Goal: Task Accomplishment & Management: Manage account settings

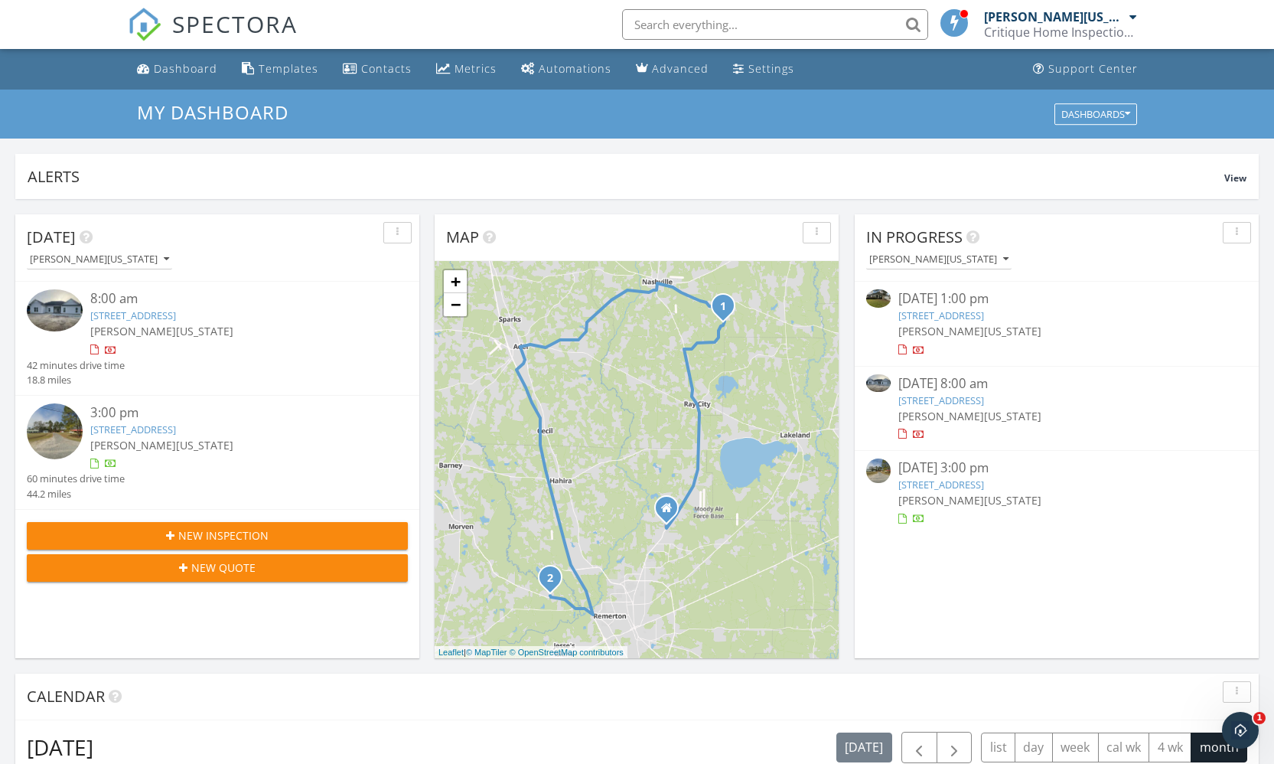
click at [972, 316] on link "5047 Planters Crossing, Hahira, GA 31632" at bounding box center [941, 315] width 86 height 14
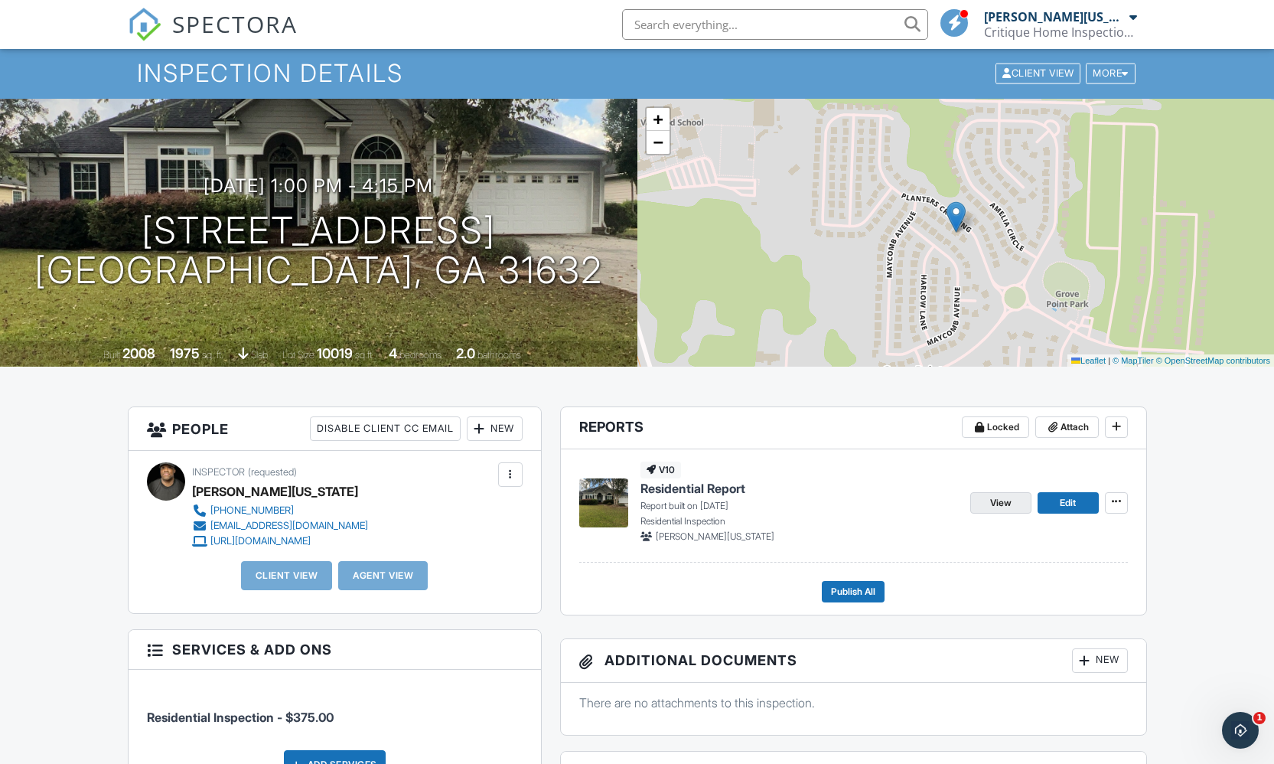
click at [979, 499] on link "View" at bounding box center [1000, 502] width 61 height 21
click at [484, 428] on div at bounding box center [479, 428] width 15 height 15
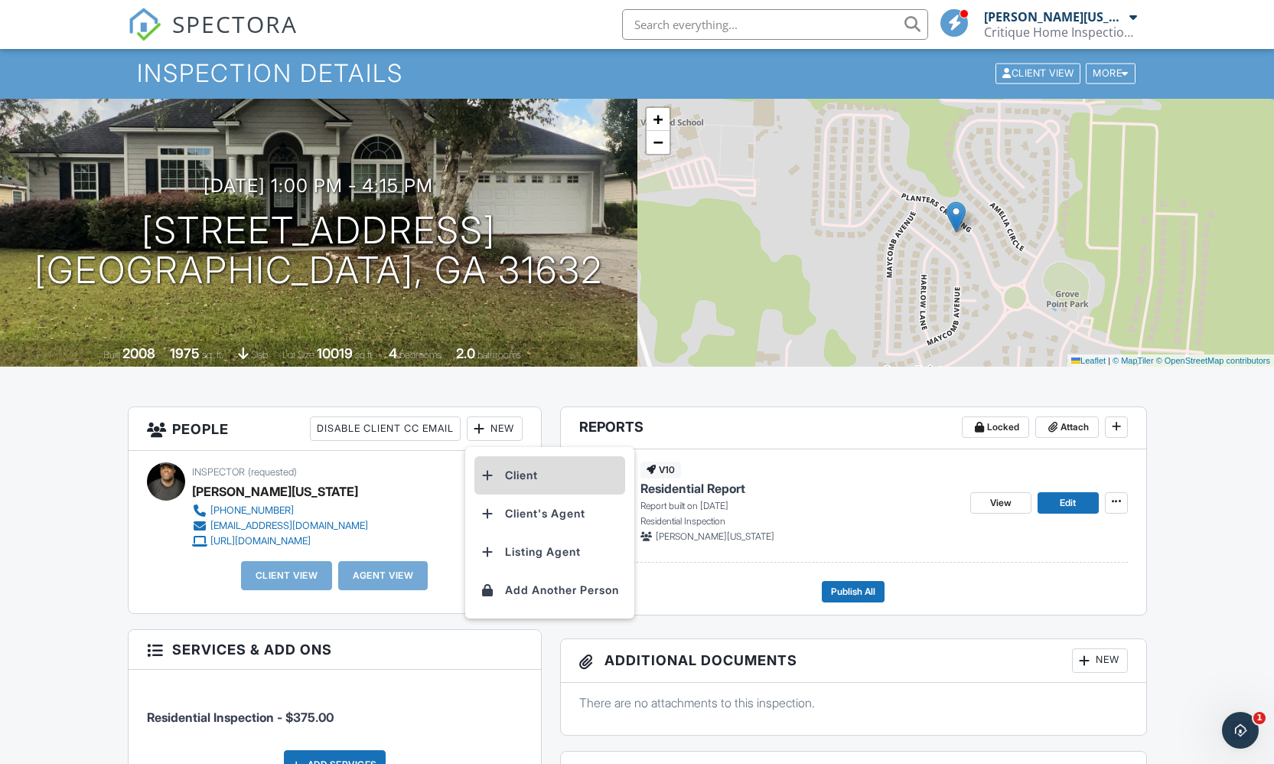
click at [583, 477] on li "Client" at bounding box center [549, 475] width 151 height 38
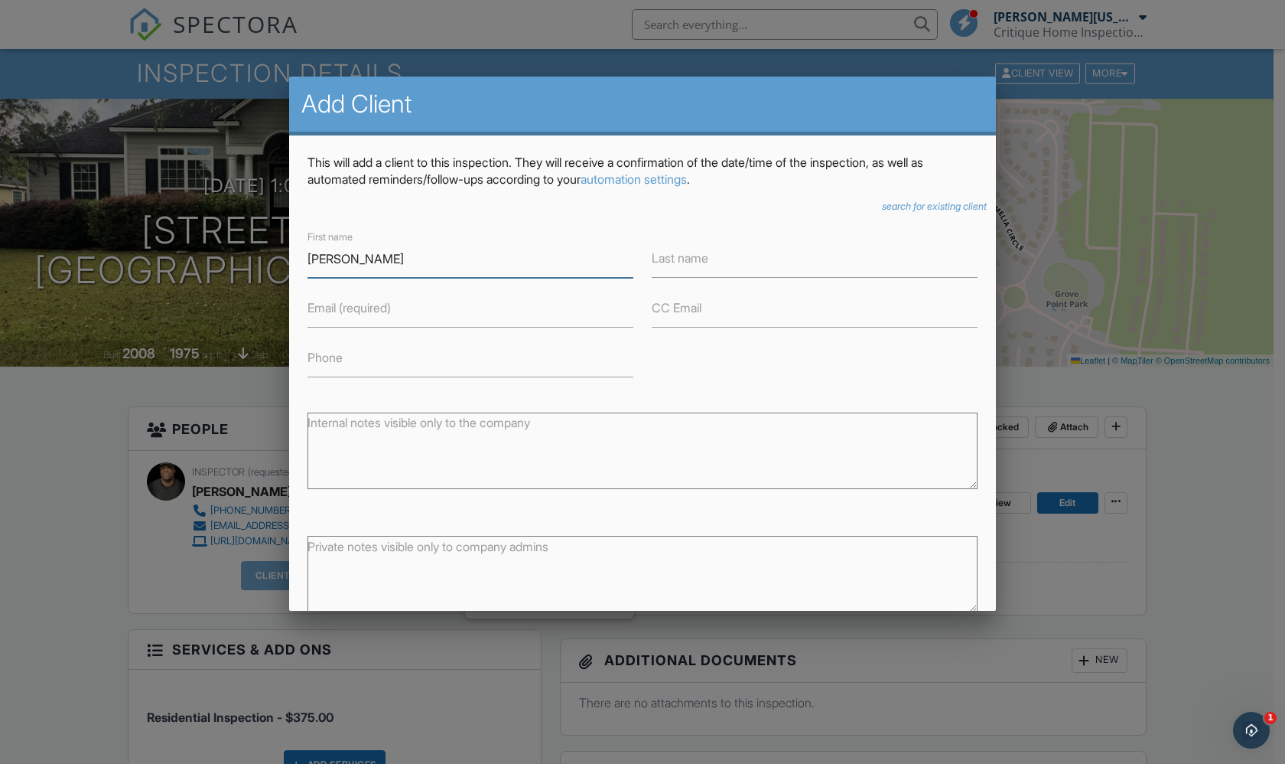
type input "[PERSON_NAME]"
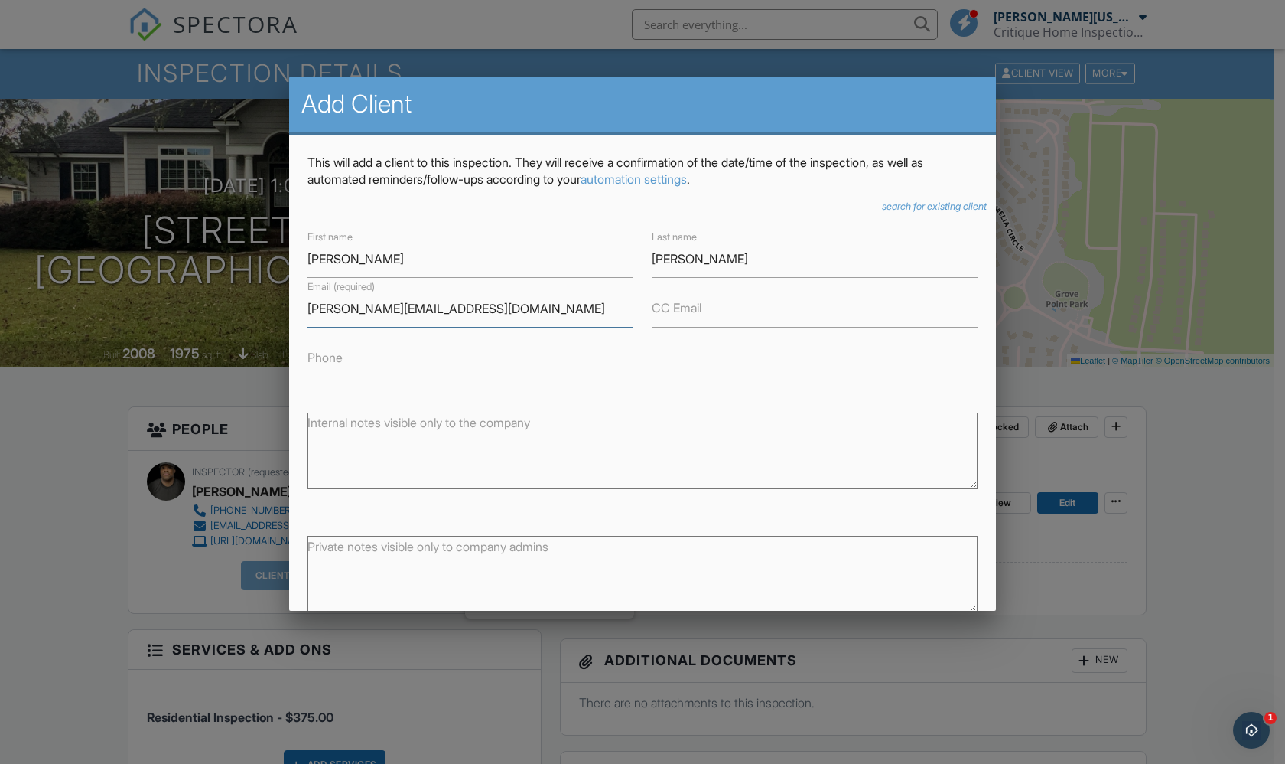
type input "Earl@southernenviromental.com"
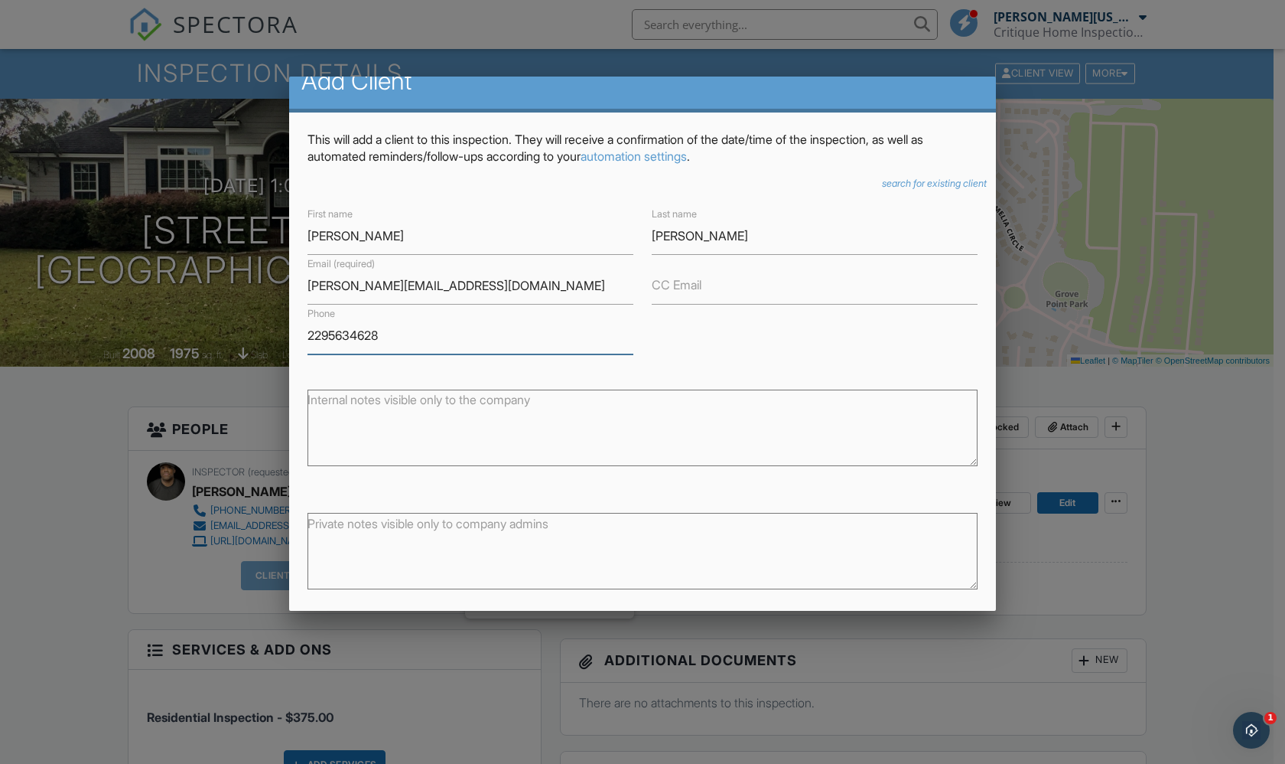
scroll to position [84, 0]
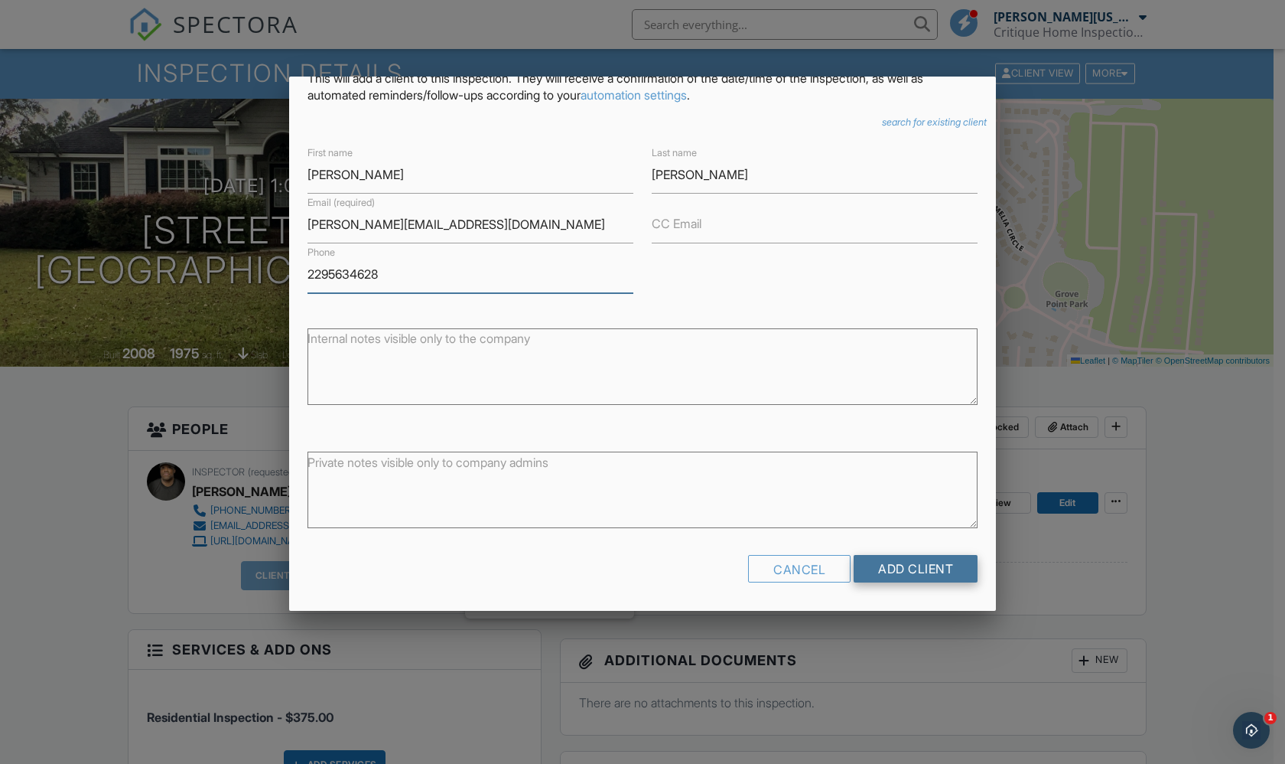
type input "2295634628"
click at [914, 573] on input "Add Client" at bounding box center [916, 569] width 124 height 28
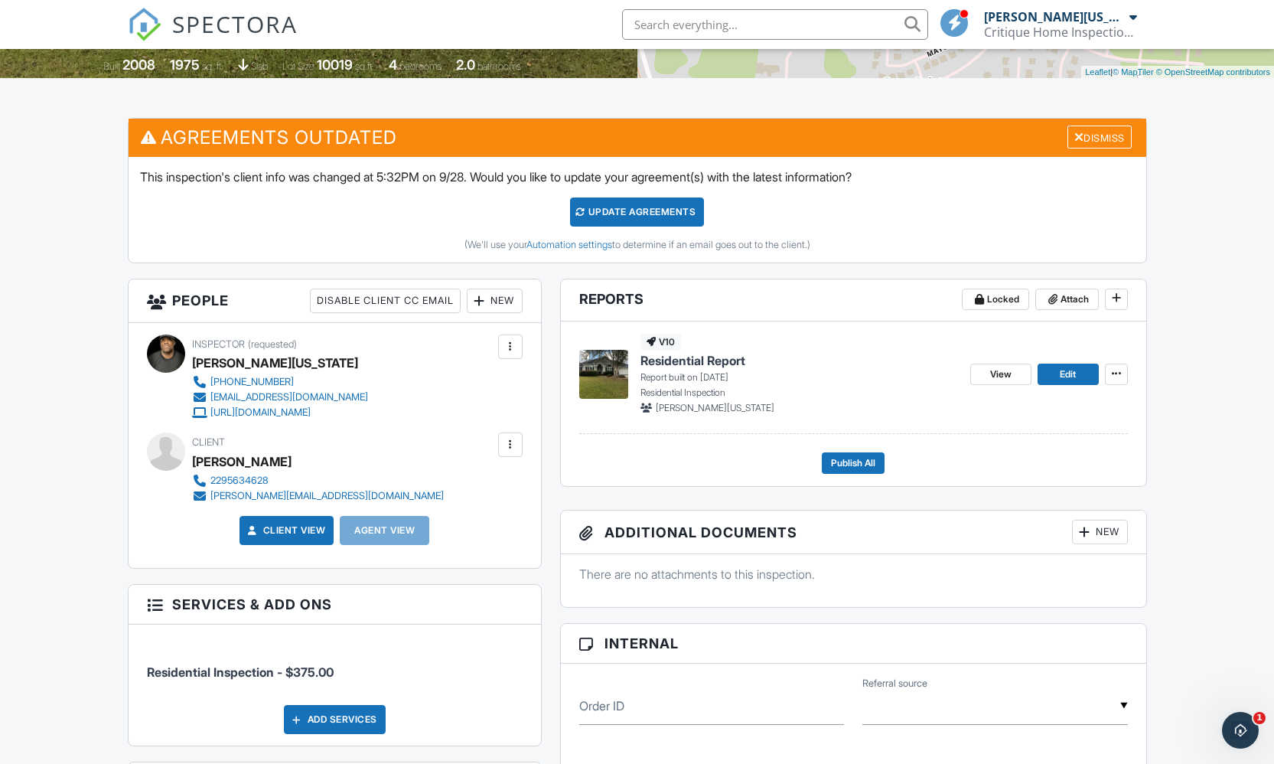
scroll to position [303, 0]
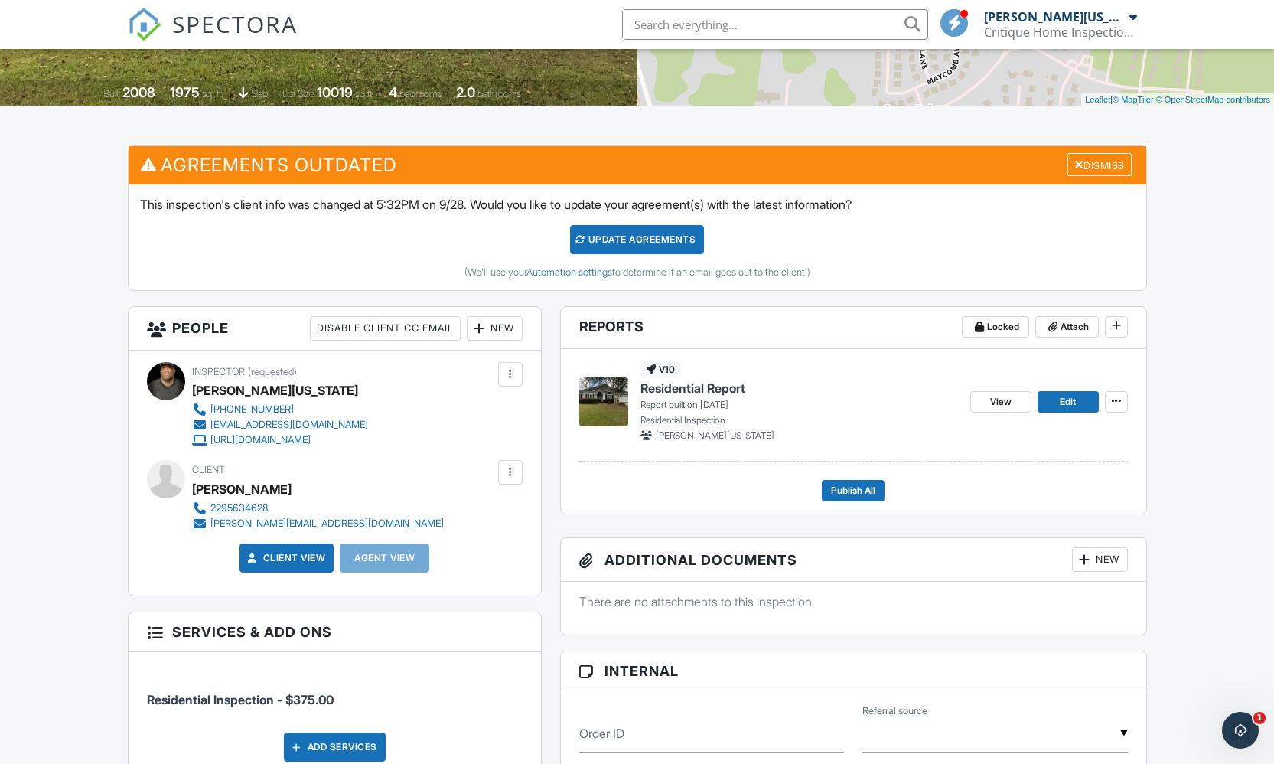
click at [653, 241] on div "Update Agreements" at bounding box center [637, 239] width 134 height 29
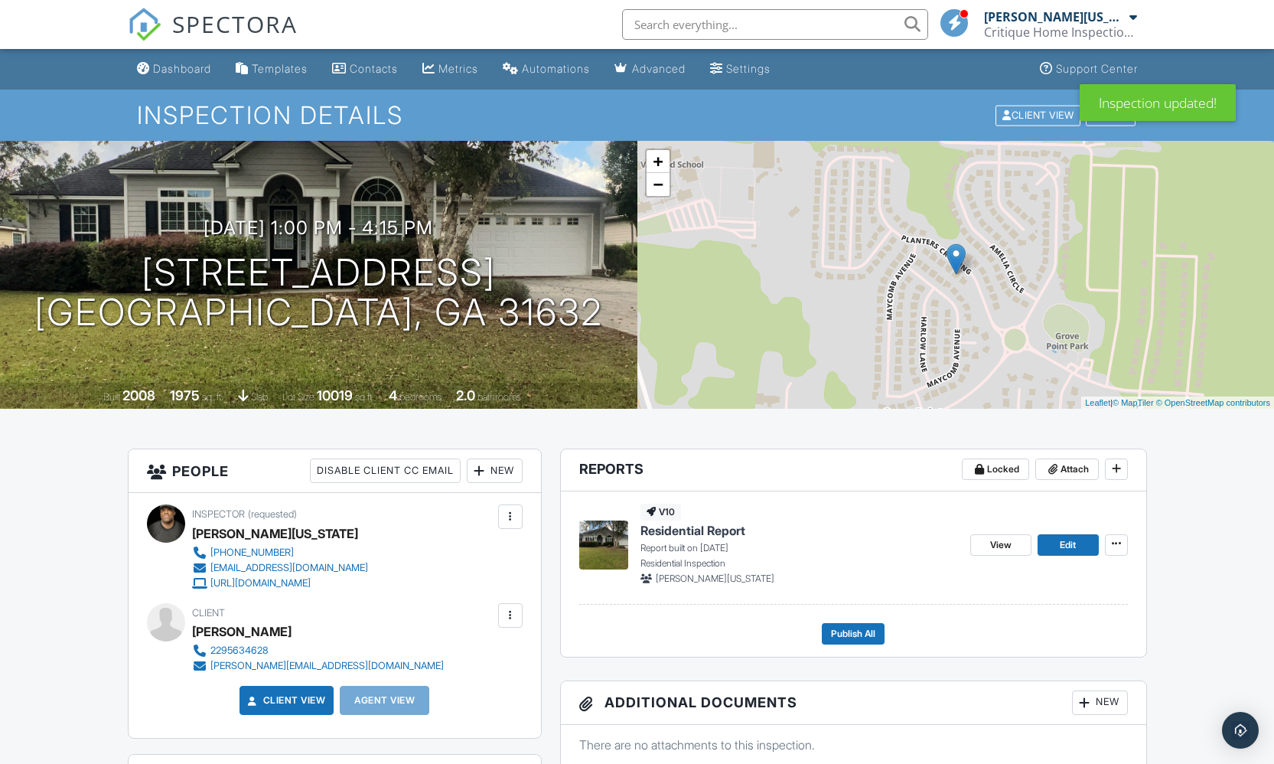
click at [494, 467] on div "New" at bounding box center [495, 470] width 56 height 24
click at [611, 319] on div "09/27/2025 1:00 pm - 4:15 pm 5047 Planters Crossing Hahira, GA 31632" at bounding box center [318, 275] width 637 height 116
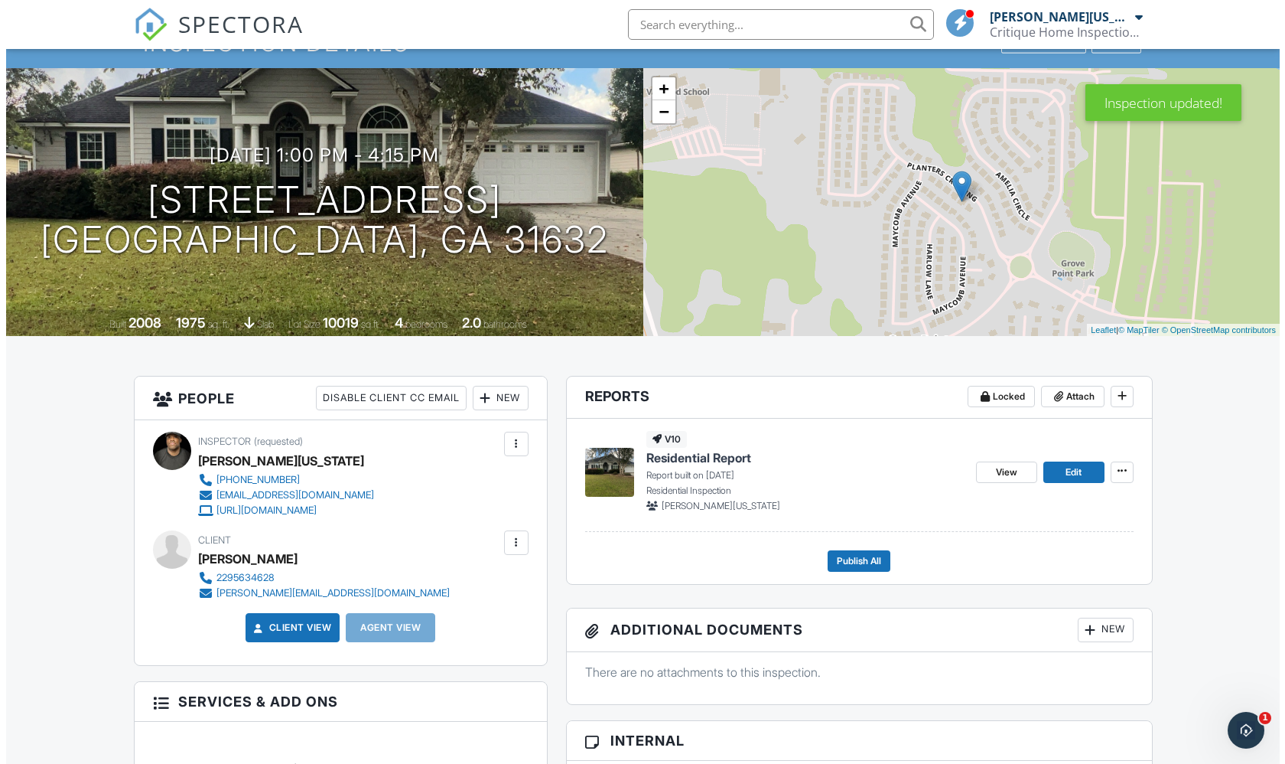
scroll to position [287, 0]
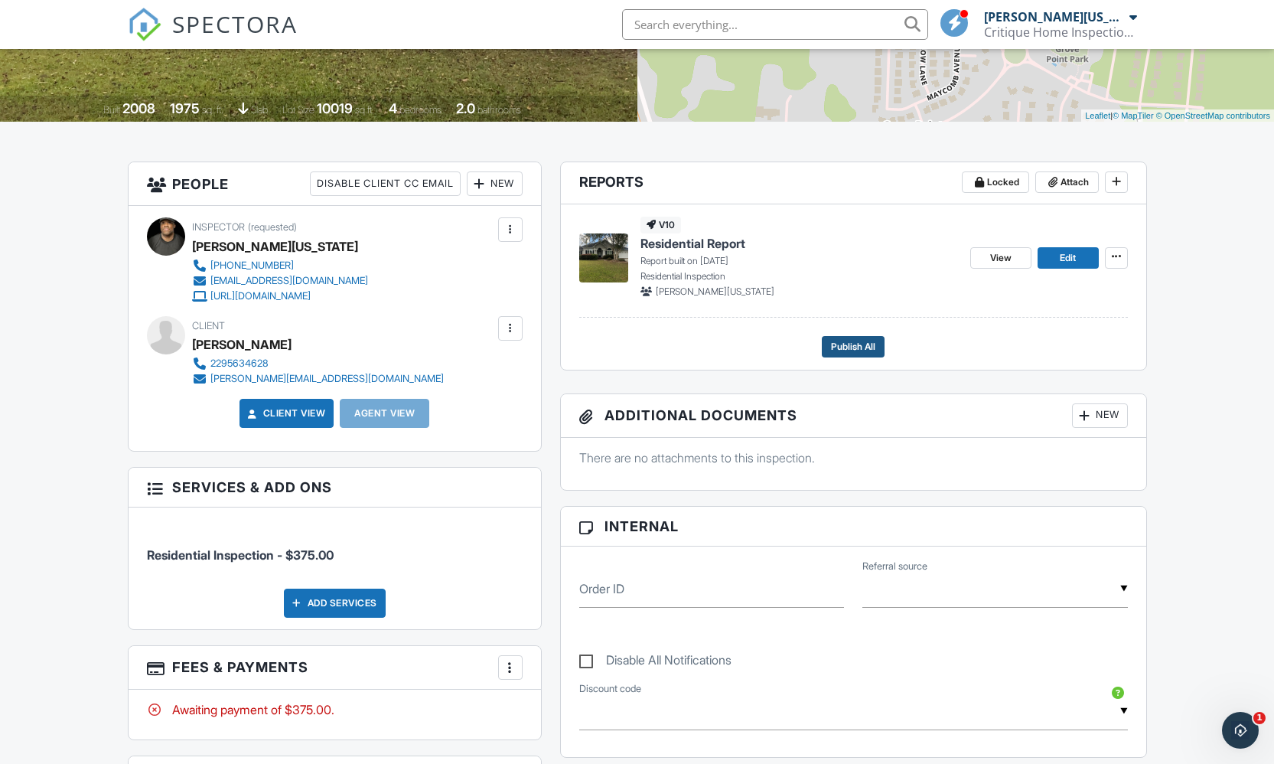
click at [843, 340] on span "Publish All" at bounding box center [853, 346] width 44 height 15
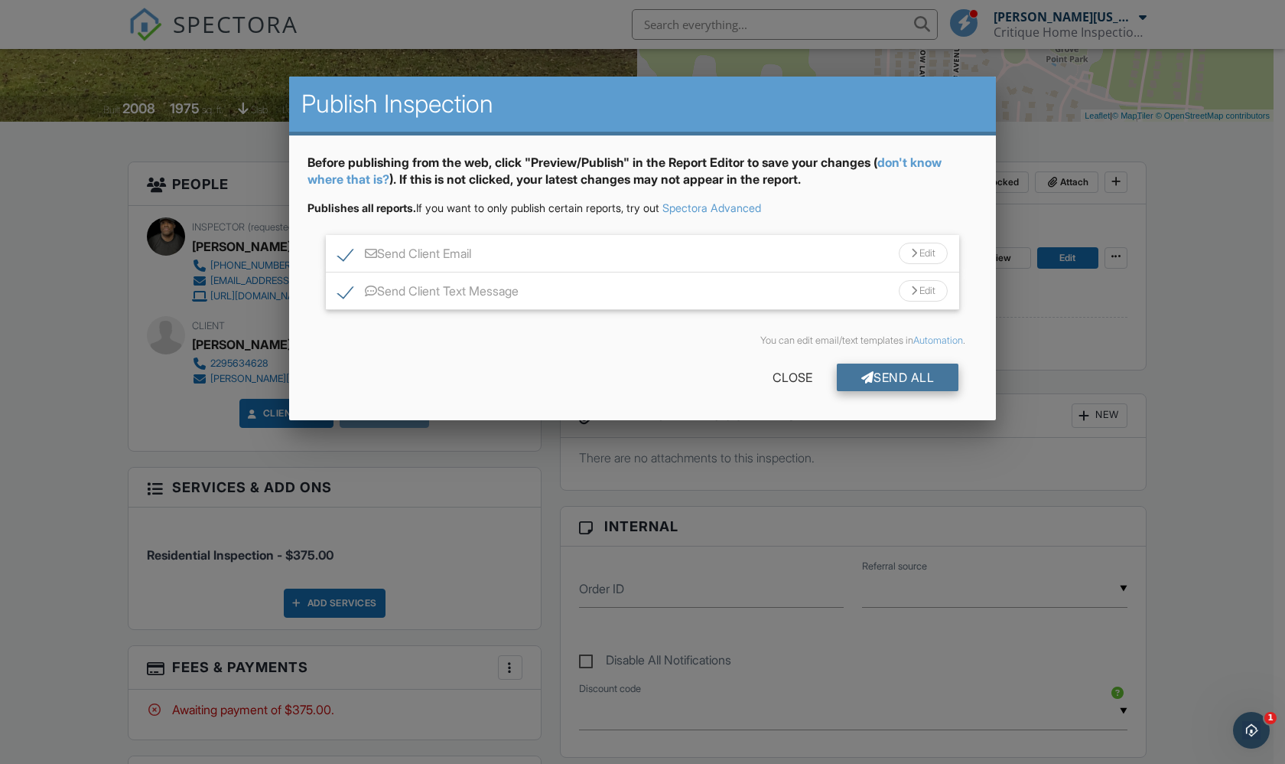
click at [901, 372] on div "Send All" at bounding box center [898, 377] width 122 height 28
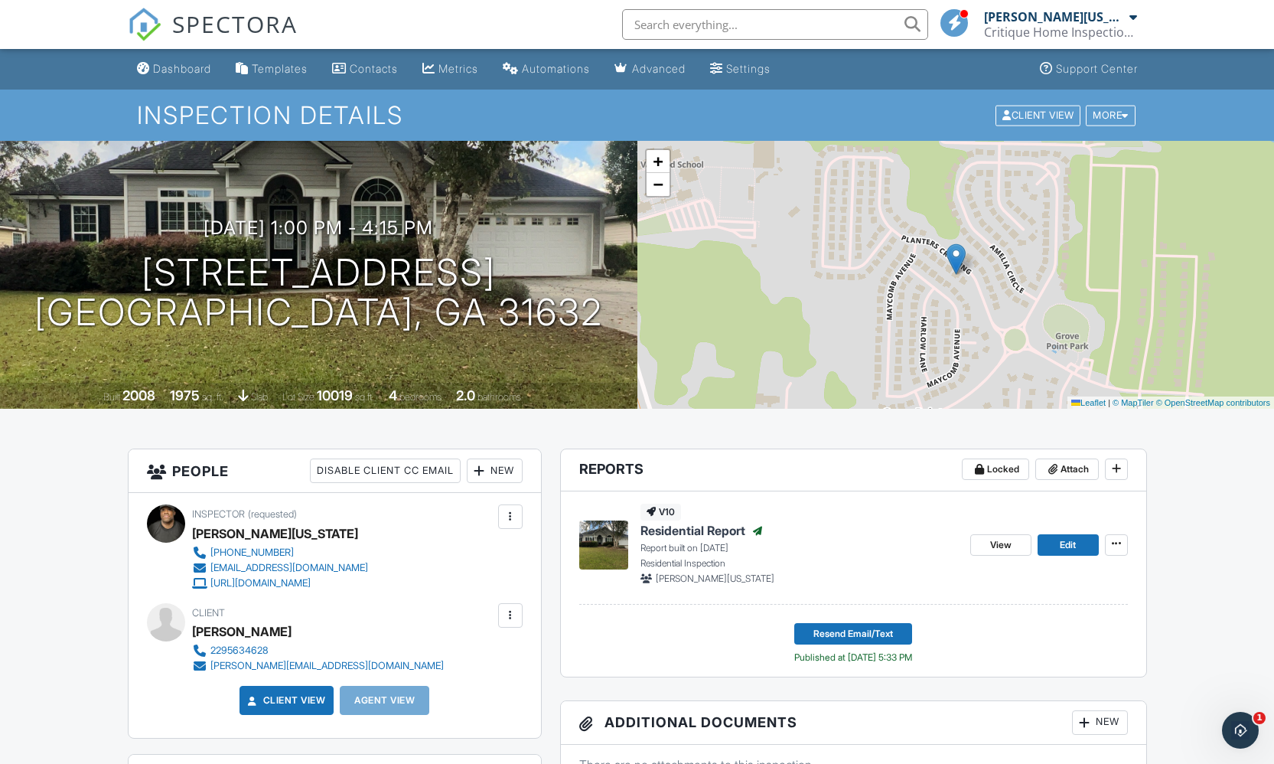
click at [499, 464] on div "New" at bounding box center [495, 470] width 56 height 24
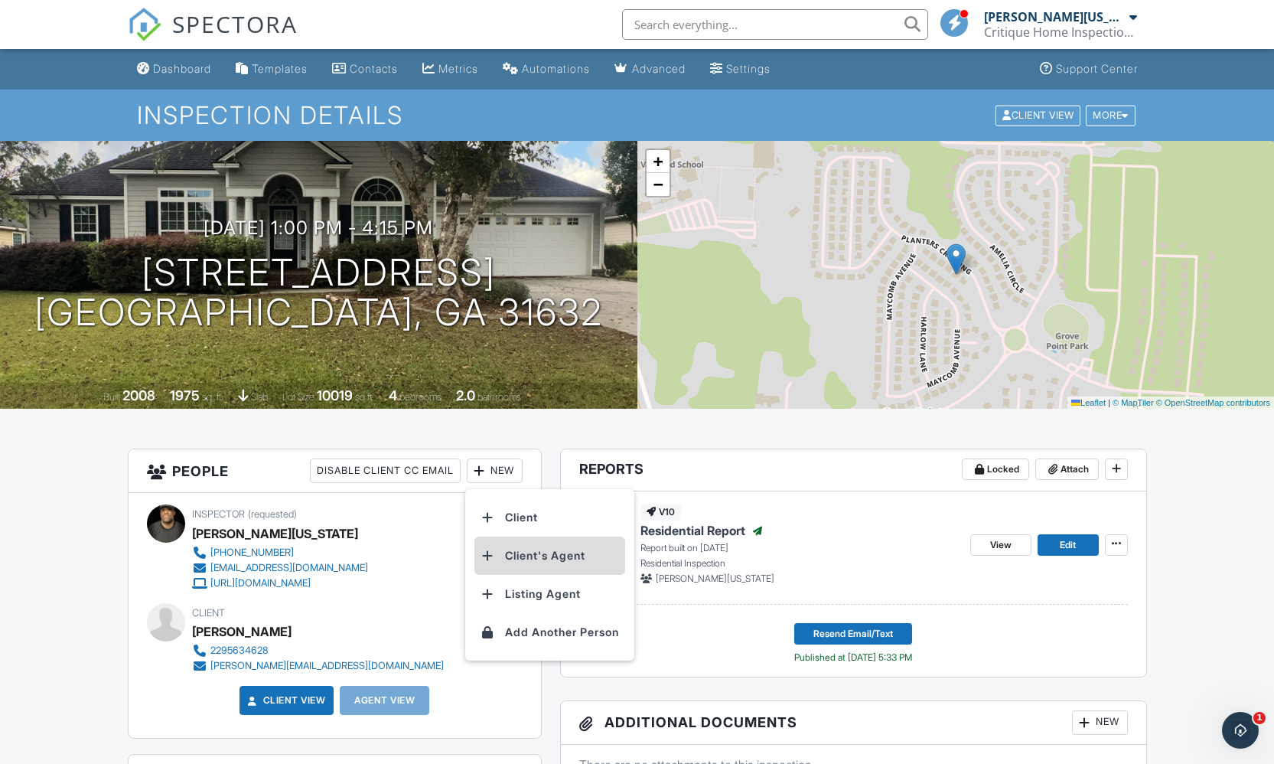
click at [522, 561] on li "Client's Agent" at bounding box center [549, 555] width 151 height 38
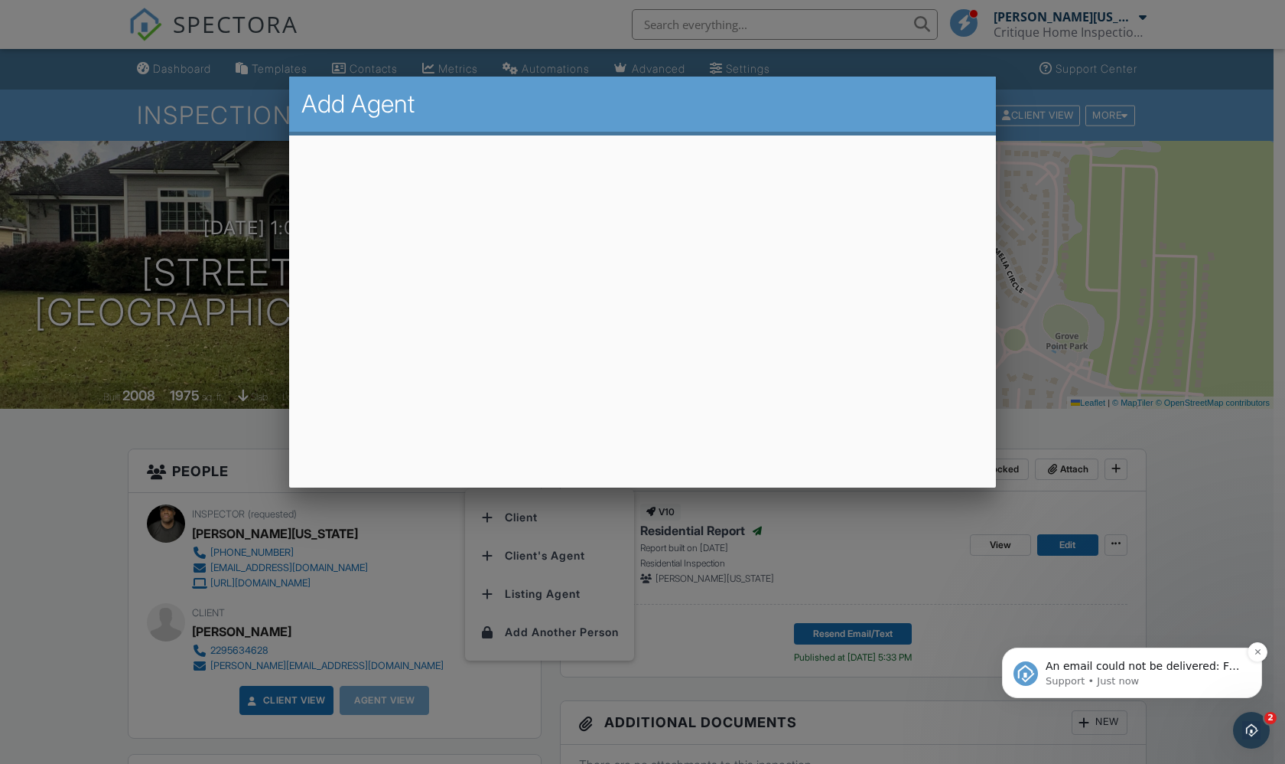
click at [1118, 663] on span "An email could not be delivered: For more information, view Why emails don't ge…" at bounding box center [1143, 681] width 194 height 43
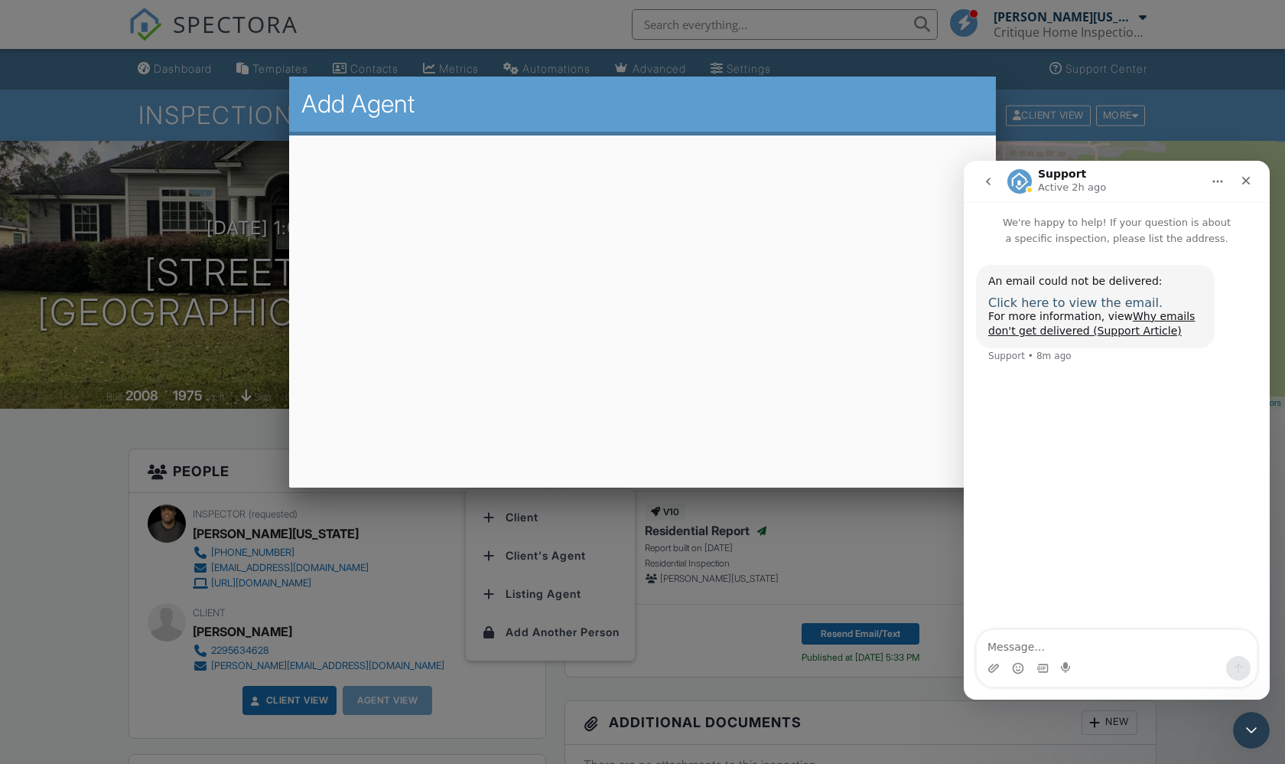
click at [1058, 301] on span "Click here to view the email." at bounding box center [1076, 302] width 174 height 15
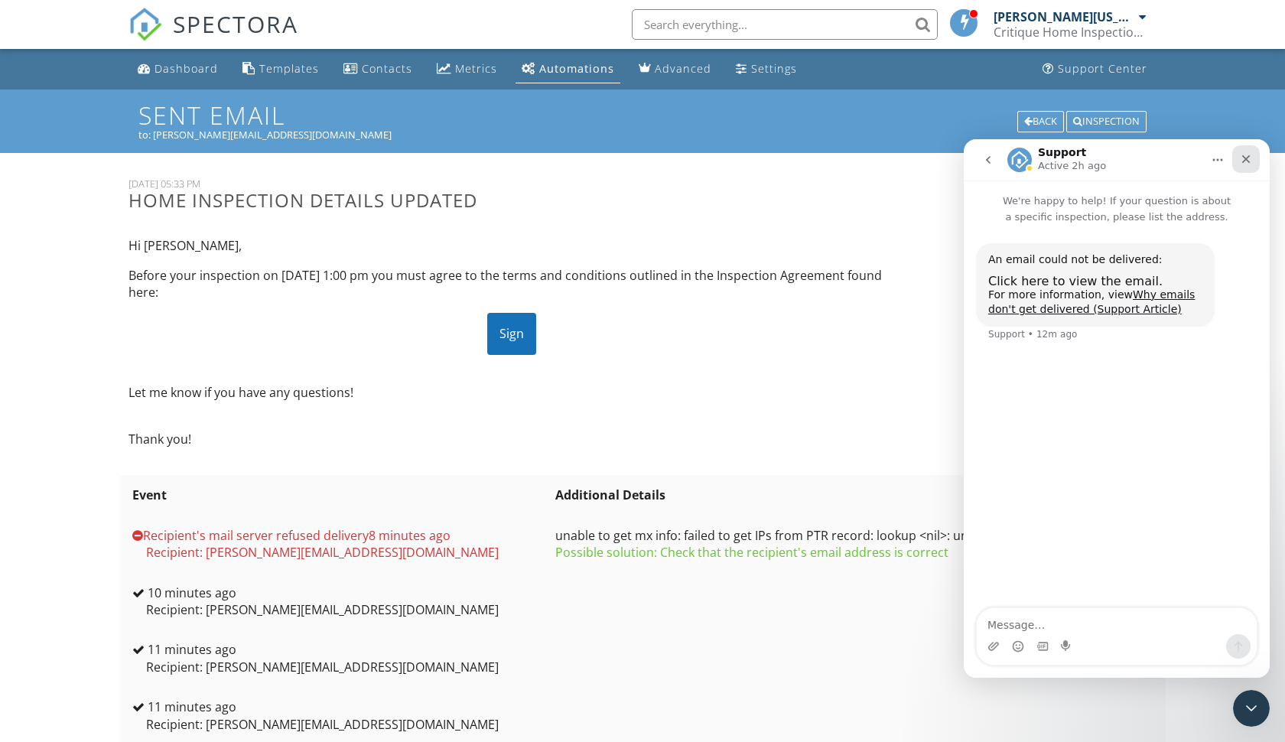
click at [1256, 164] on div "Close" at bounding box center [1247, 159] width 28 height 28
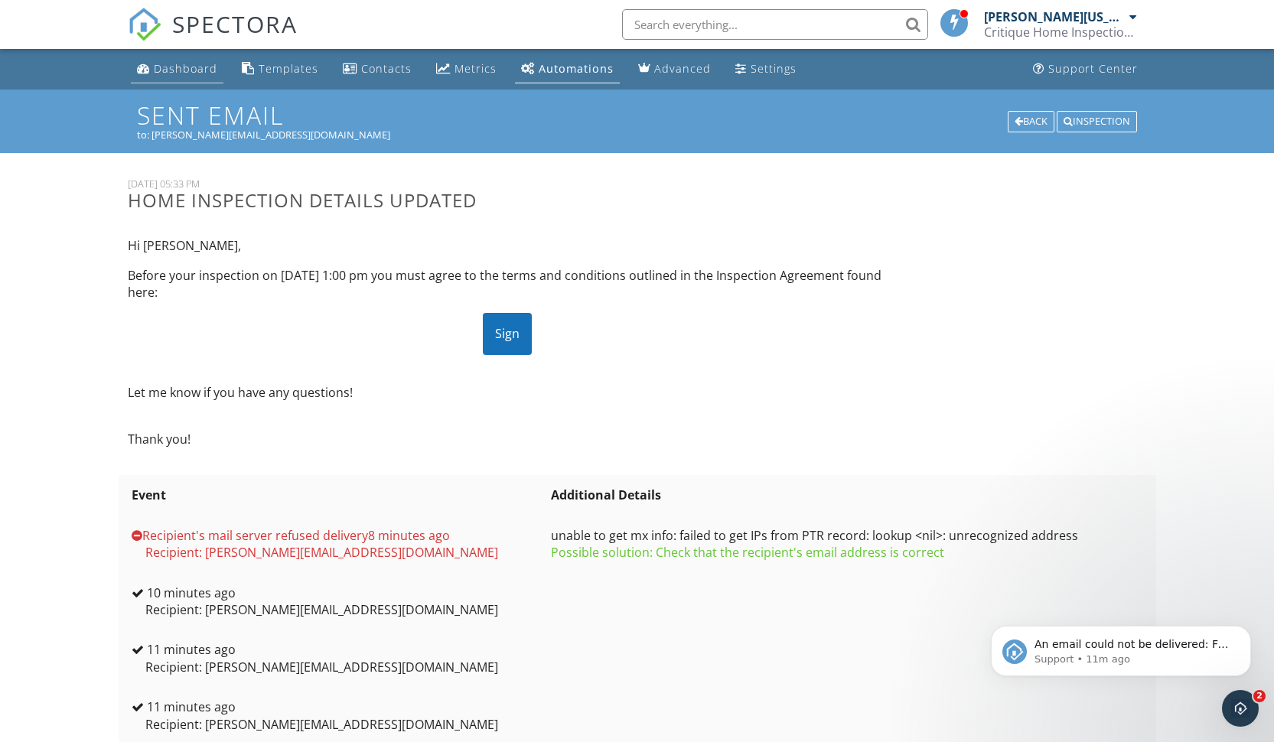
click at [207, 79] on link "Dashboard" at bounding box center [177, 69] width 93 height 28
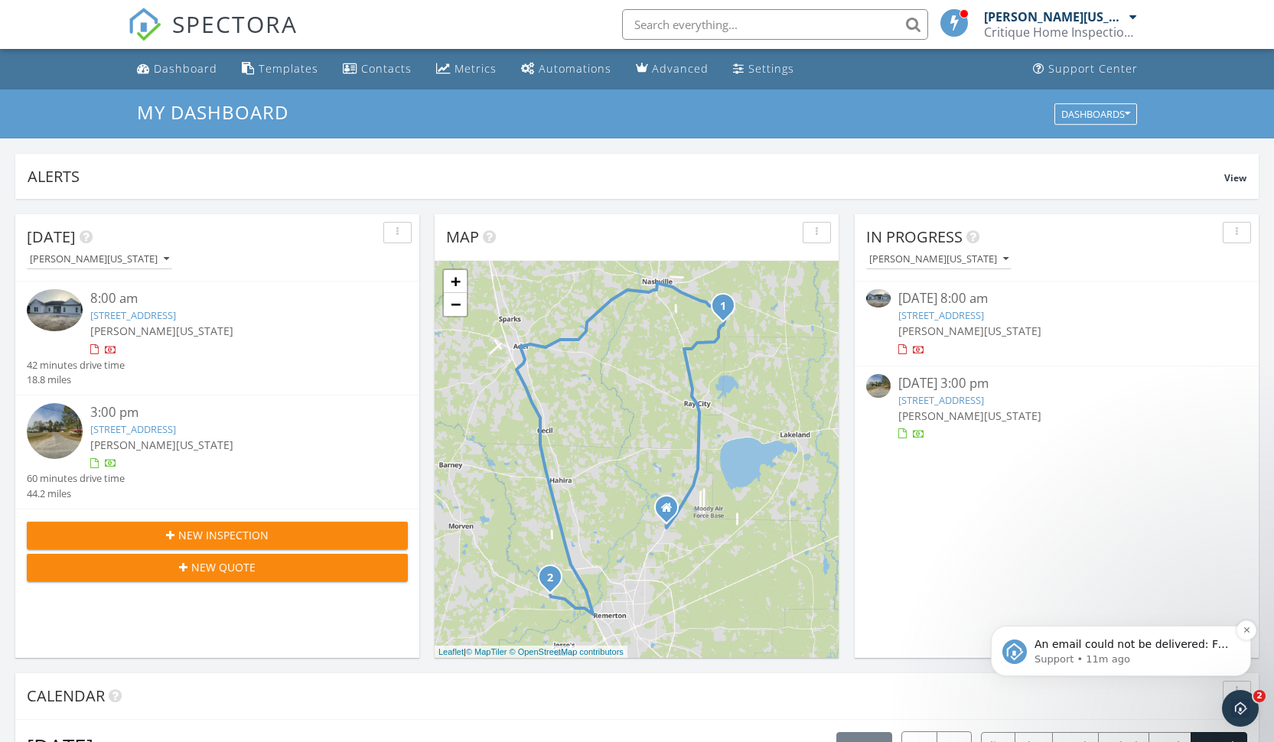
click at [1072, 650] on span "An email could not be delivered: For more information, view Why emails don't ge…" at bounding box center [1131, 659] width 194 height 43
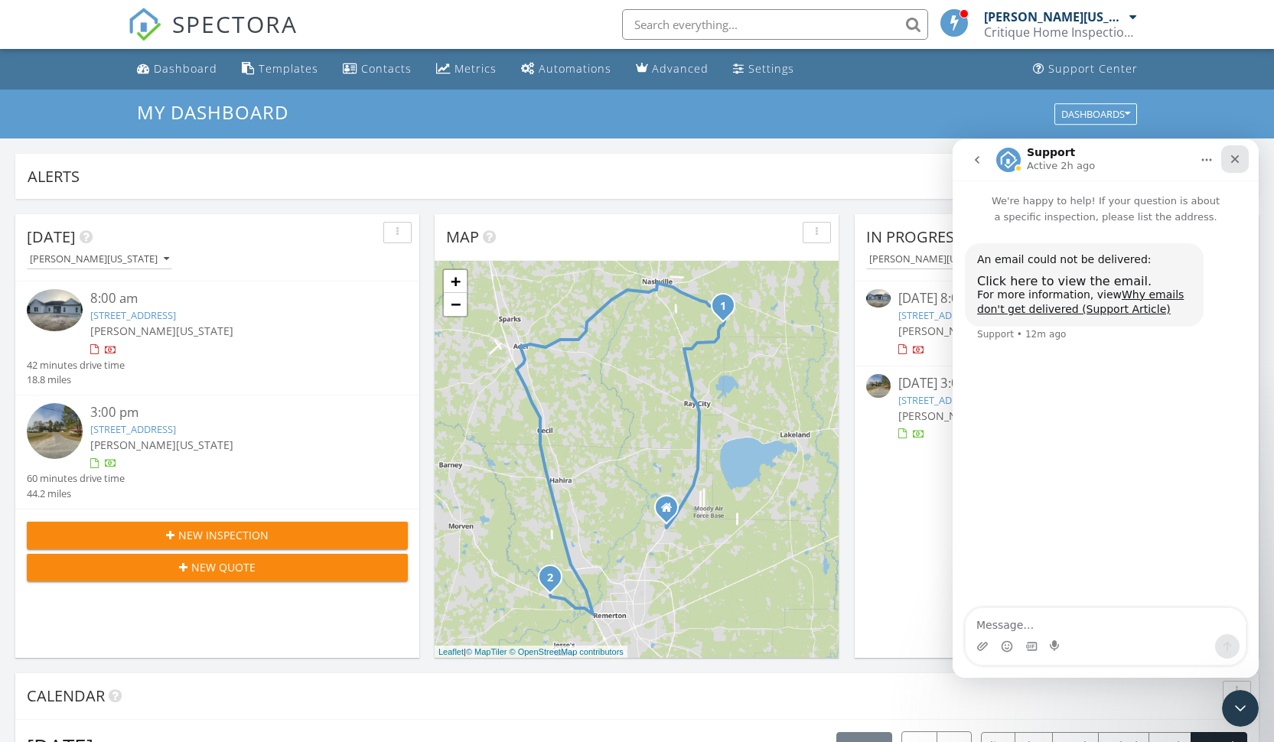
click at [1240, 156] on icon "Close" at bounding box center [1235, 159] width 12 height 12
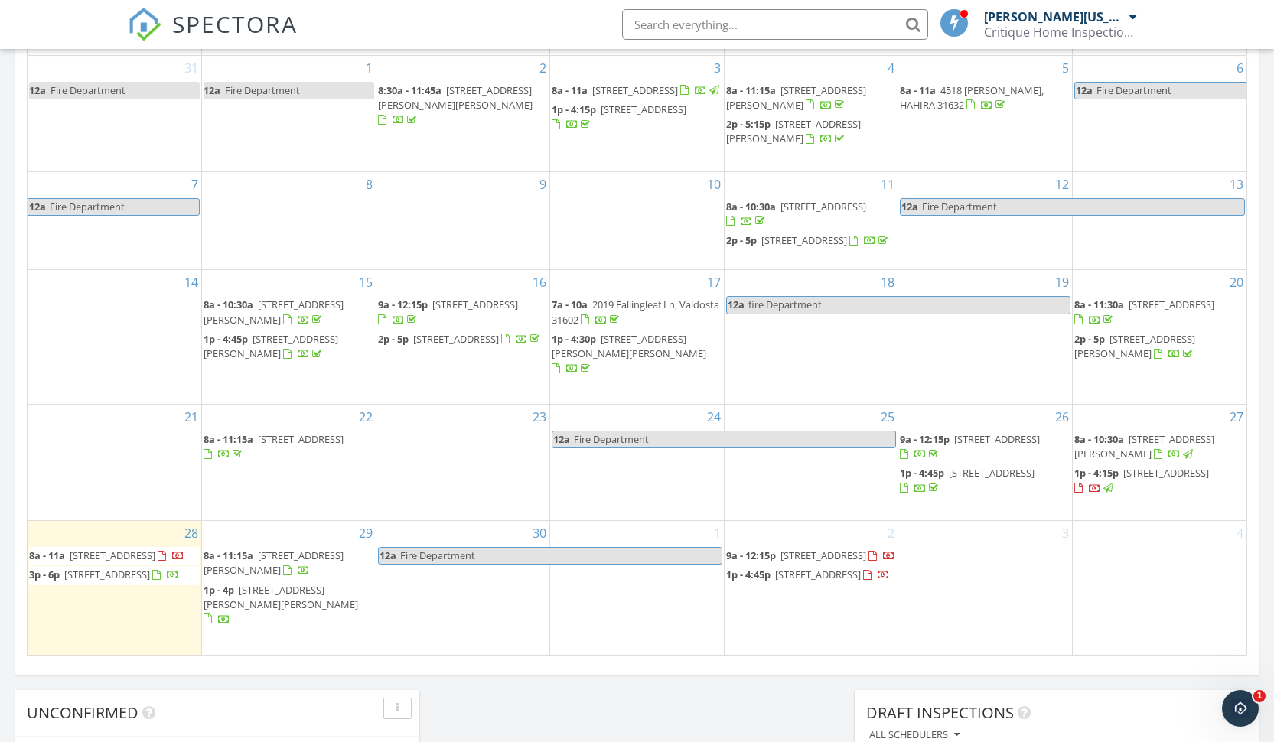
scroll to position [872, 0]
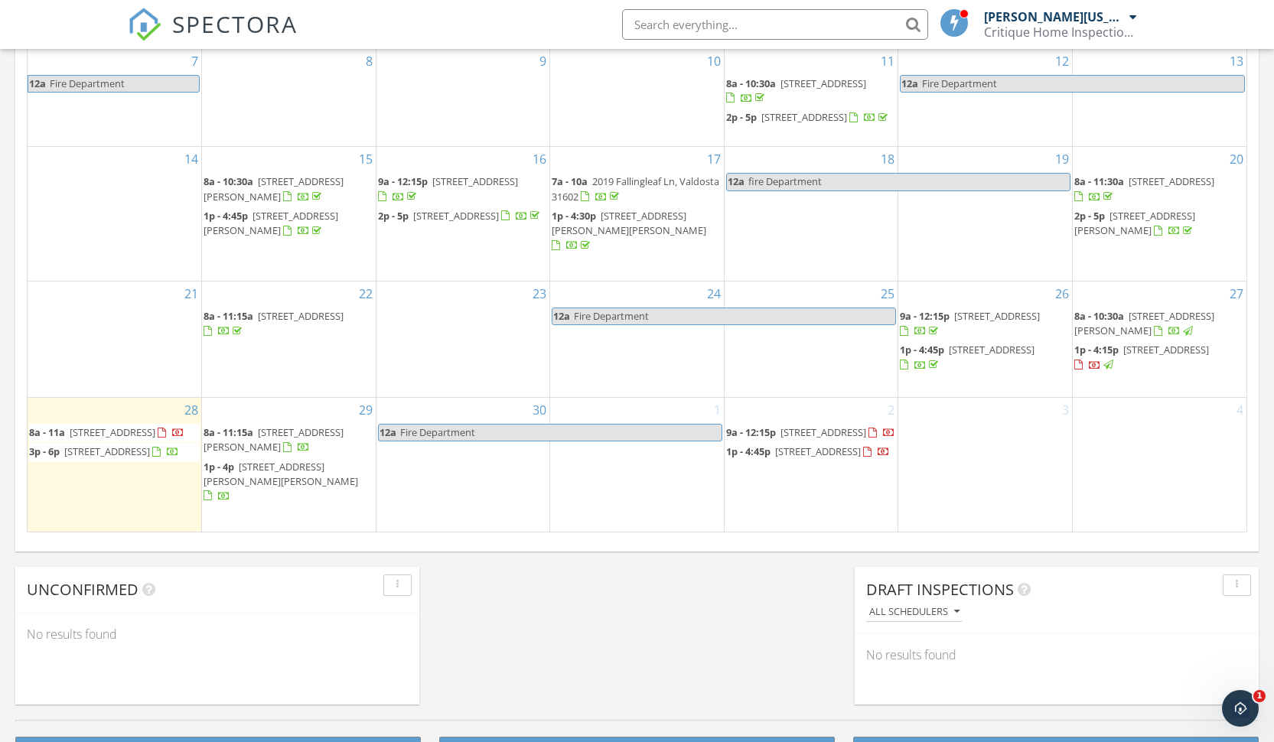
click at [1163, 357] on span "[STREET_ADDRESS]" at bounding box center [1166, 350] width 86 height 14
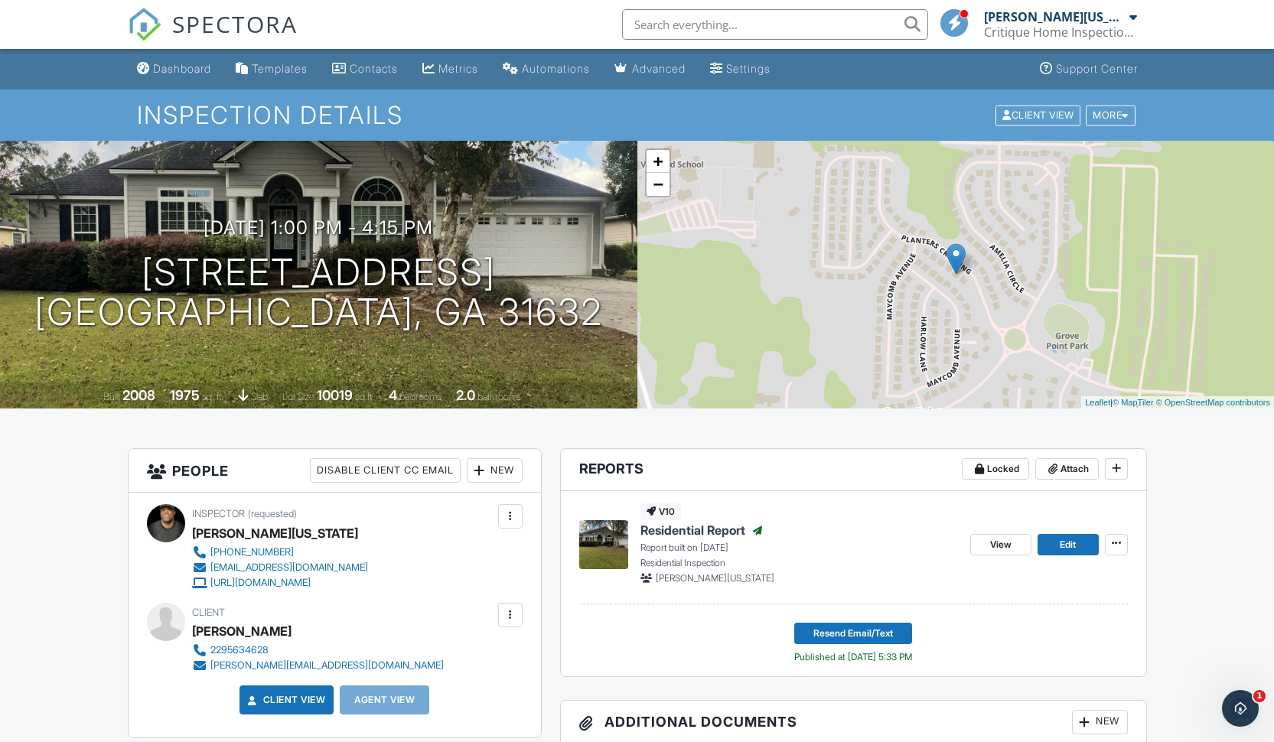
click at [508, 611] on div at bounding box center [510, 615] width 15 height 15
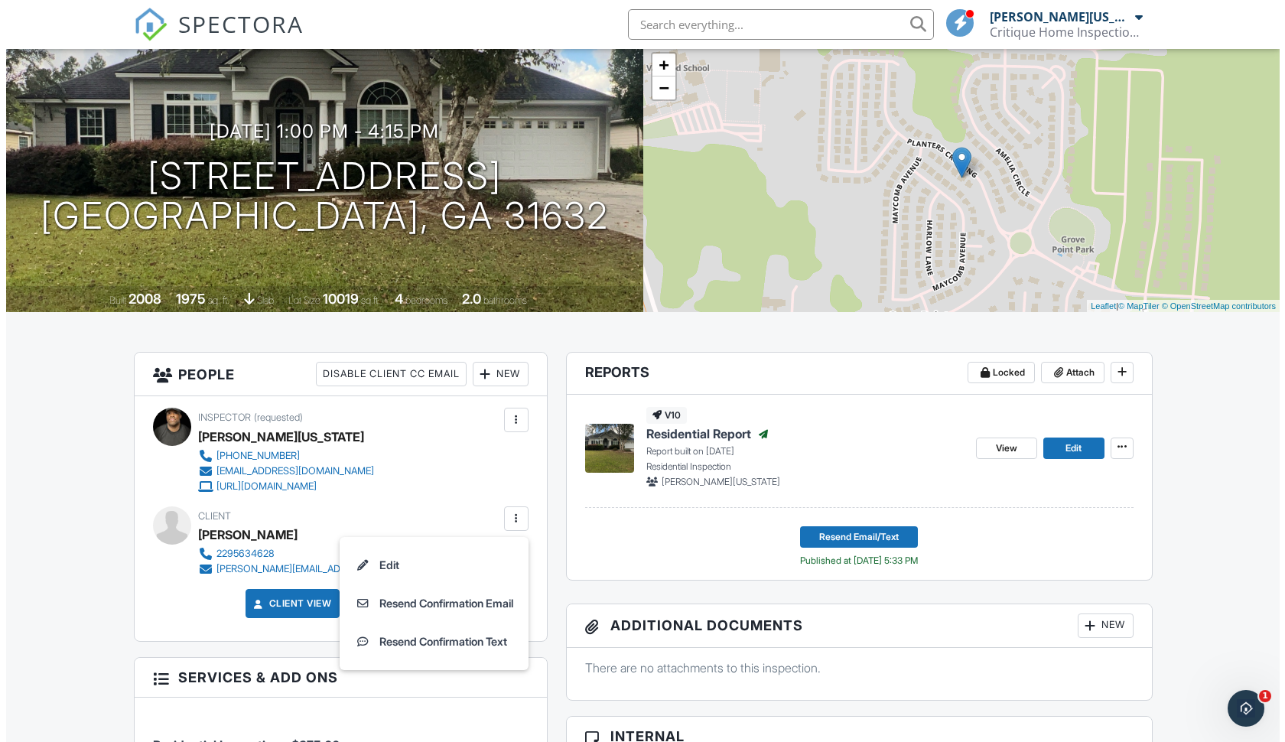
scroll to position [187, 0]
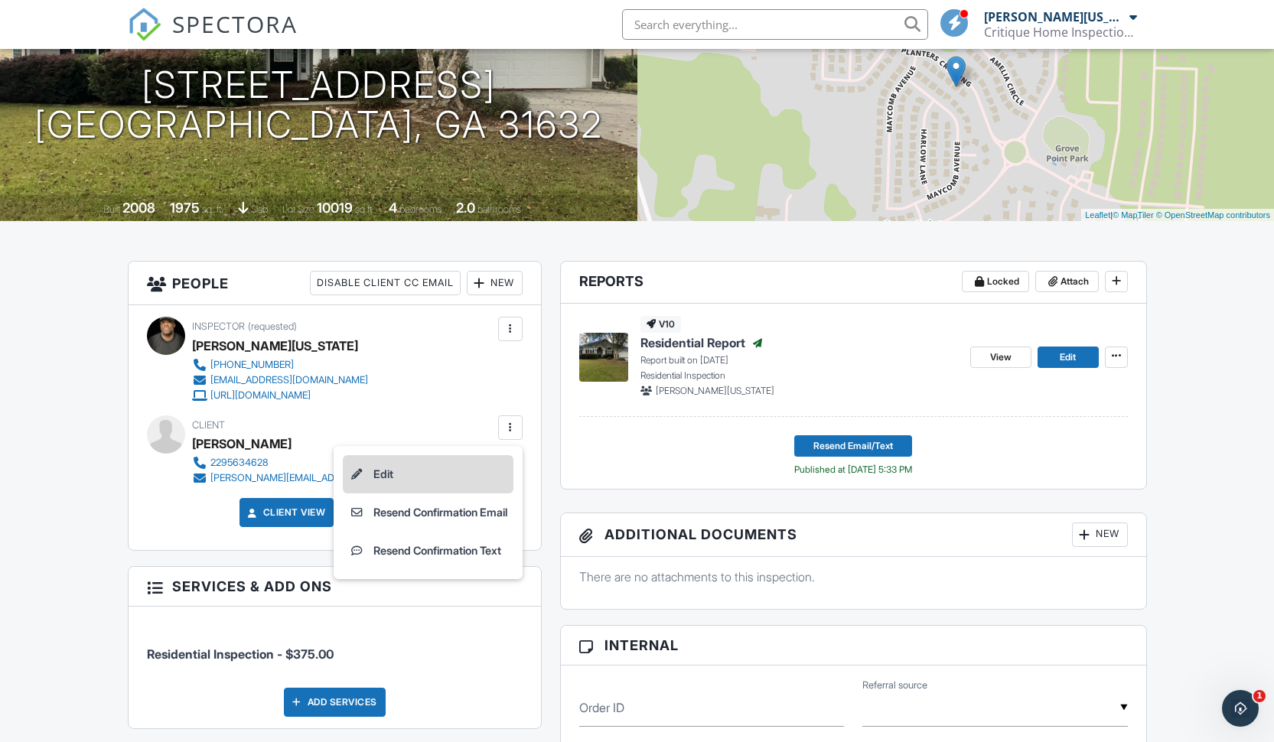
click at [415, 476] on li "Edit" at bounding box center [428, 474] width 171 height 38
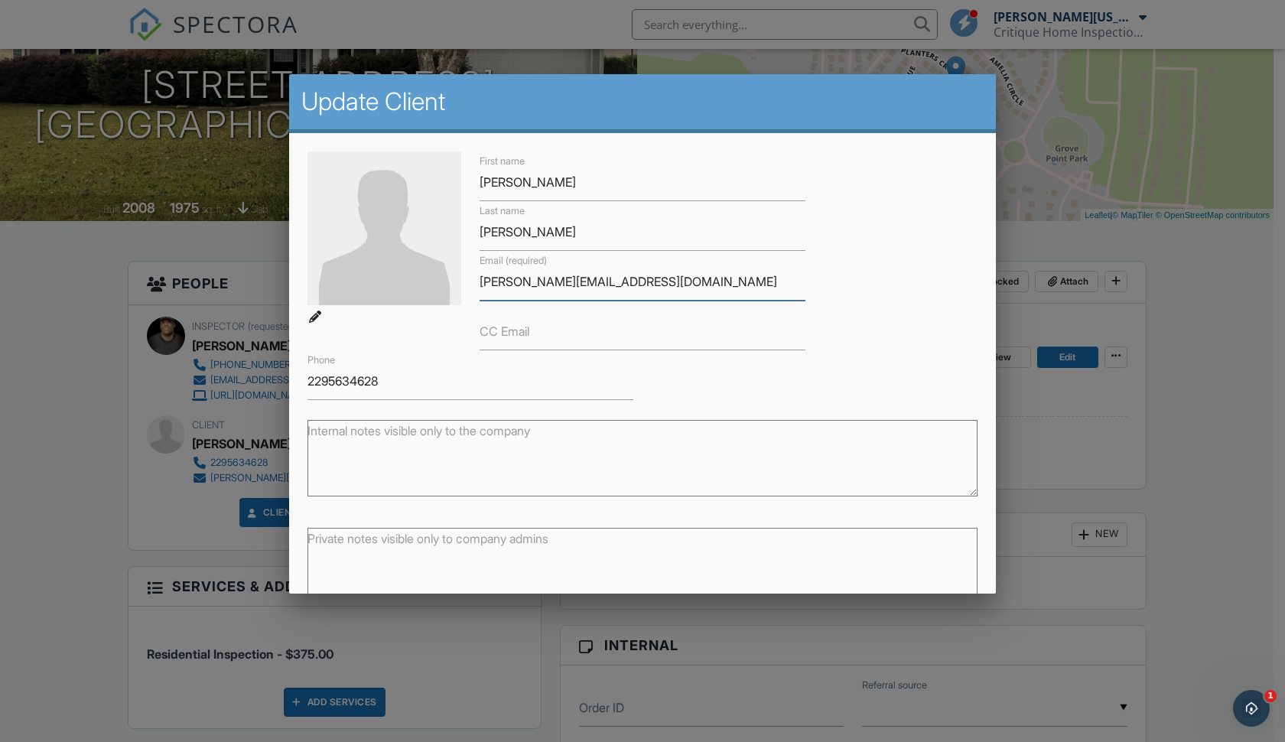
scroll to position [3, 0]
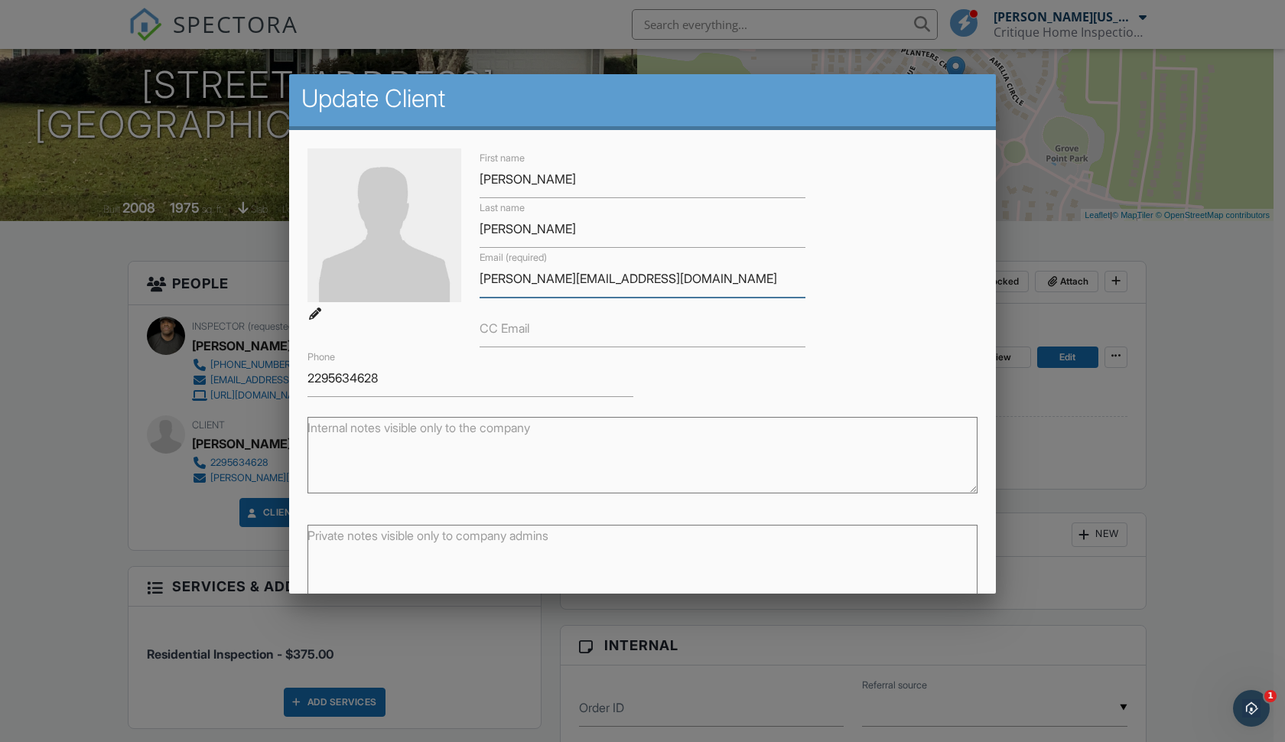
click at [595, 280] on input "Earl@southernenviromental.com" at bounding box center [643, 278] width 326 height 37
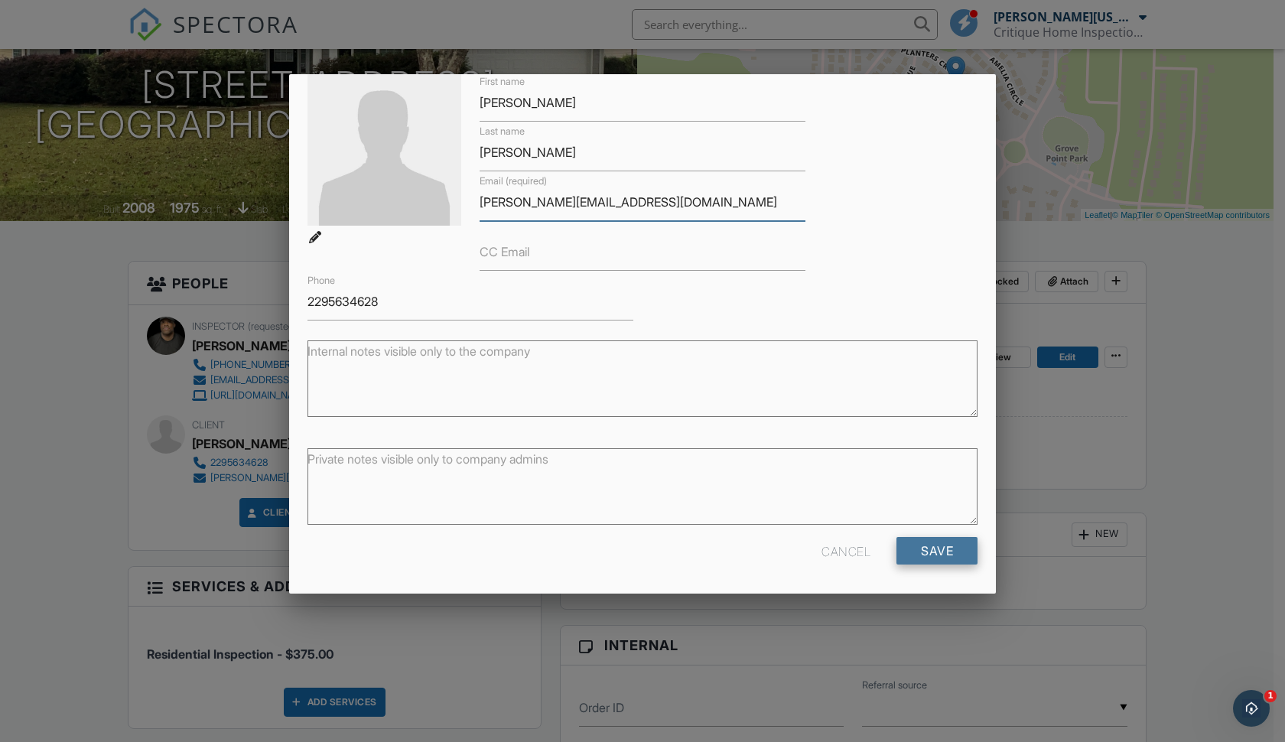
type input "Earl@southernenvironmental.com"
click at [948, 552] on input "Save" at bounding box center [937, 551] width 81 height 28
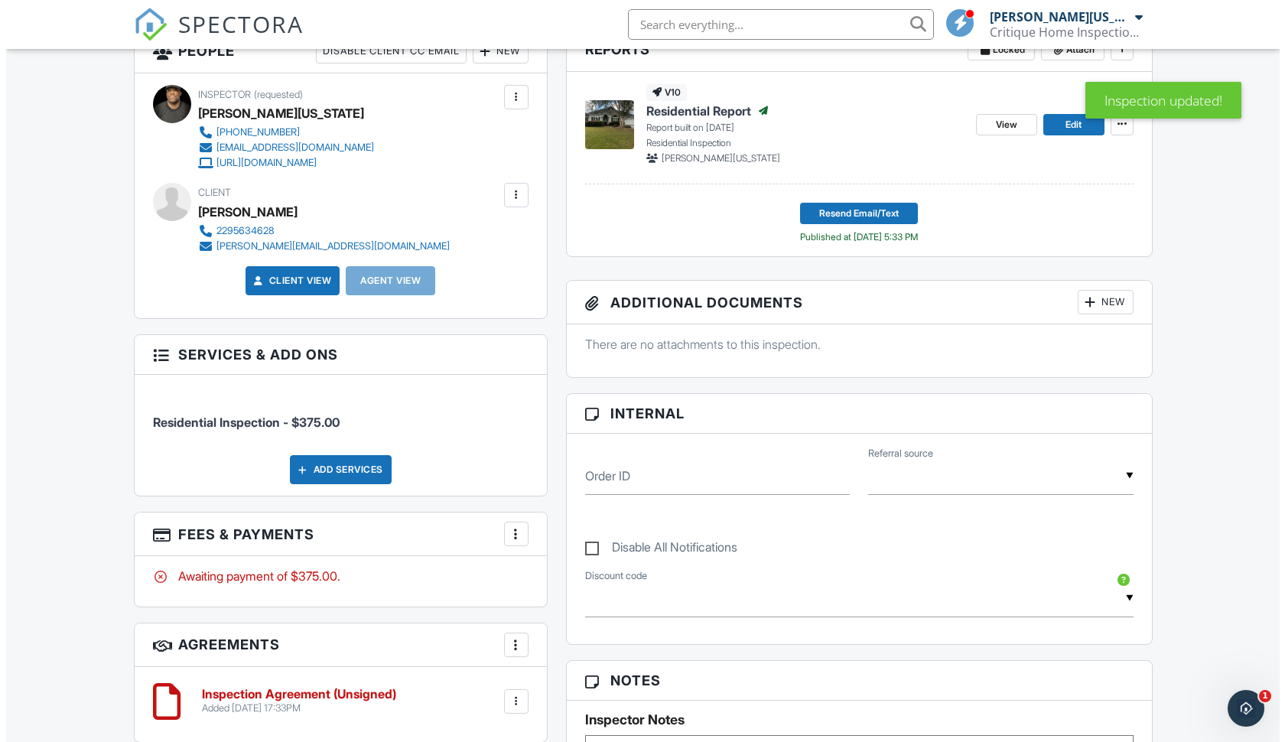
scroll to position [239, 0]
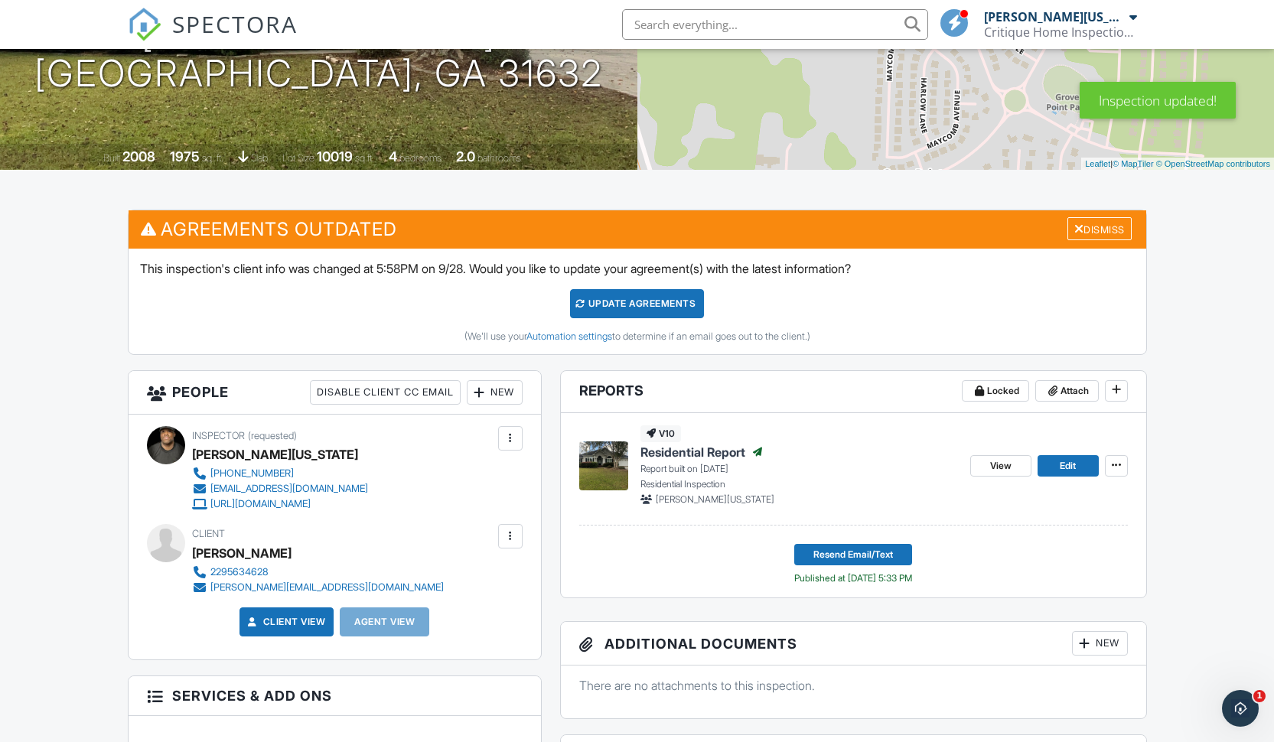
click at [516, 535] on div at bounding box center [510, 536] width 15 height 15
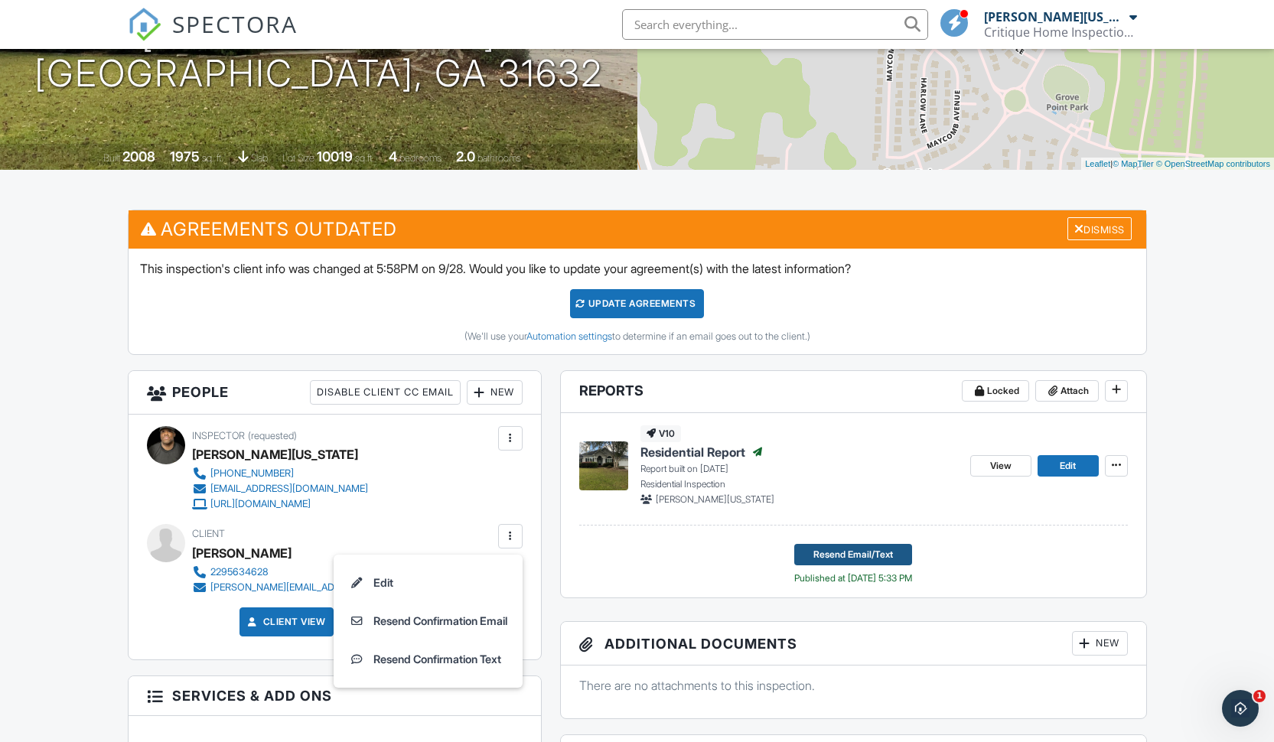
click at [813, 552] on span "Resend Email/Text" at bounding box center [853, 554] width 80 height 15
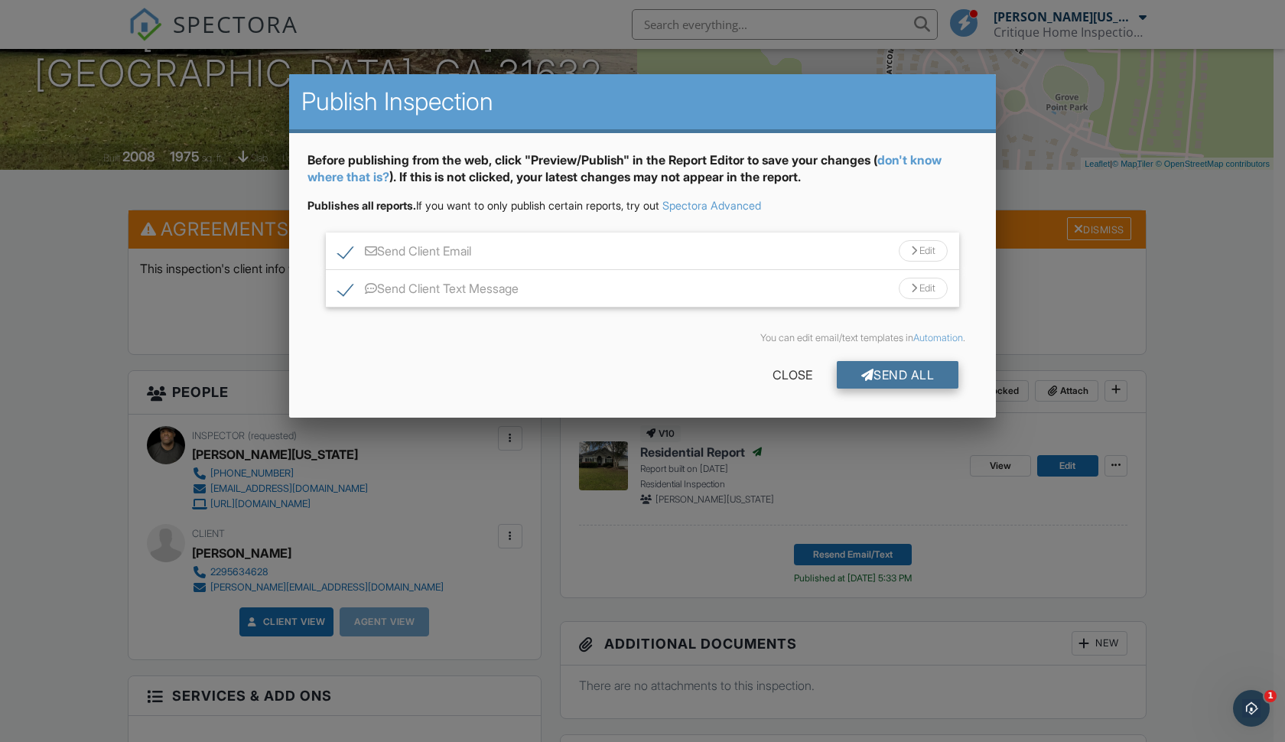
click at [891, 379] on div "Send All" at bounding box center [898, 375] width 122 height 28
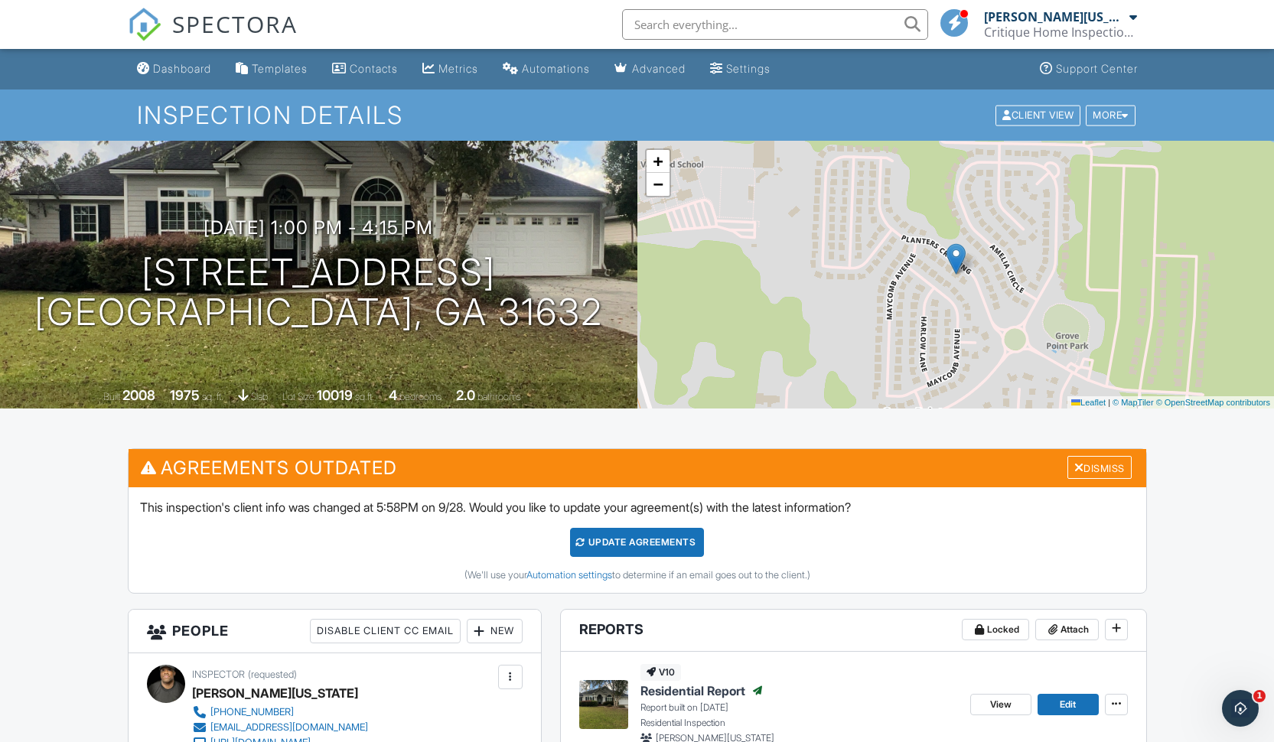
click at [205, 75] on link "Dashboard" at bounding box center [174, 69] width 86 height 28
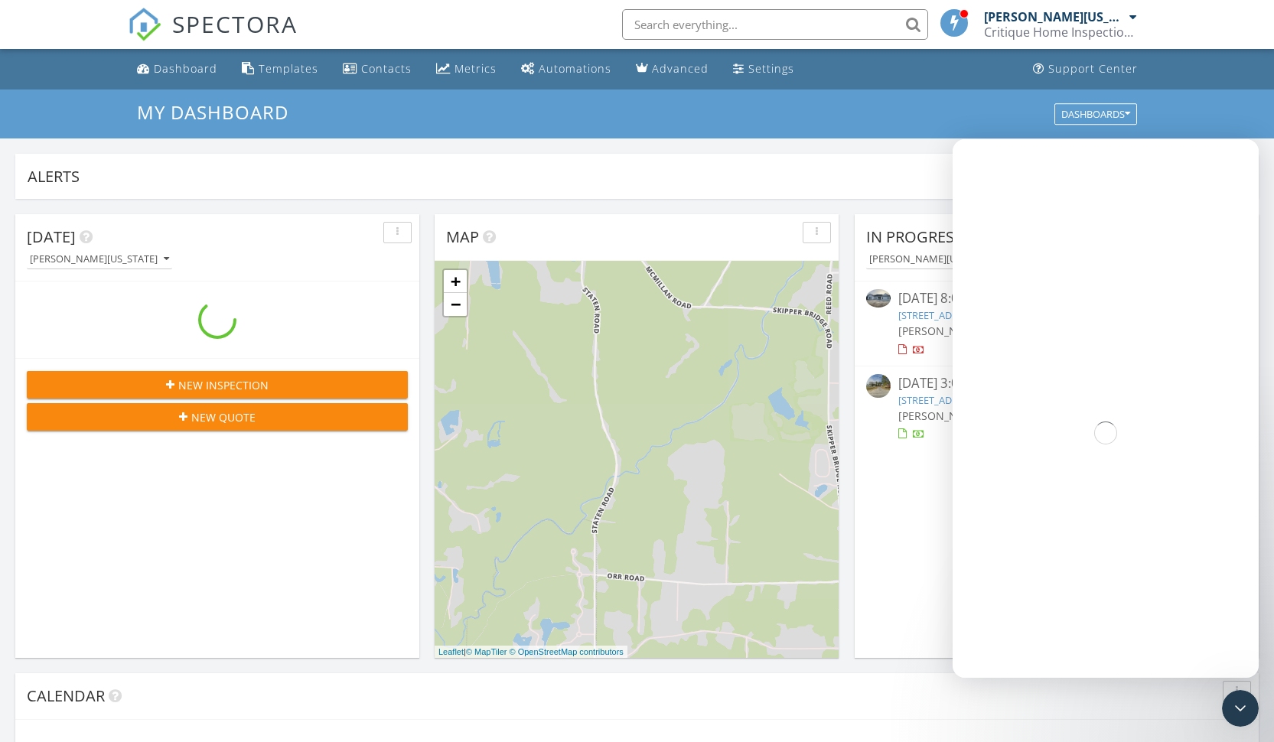
scroll to position [1416, 1298]
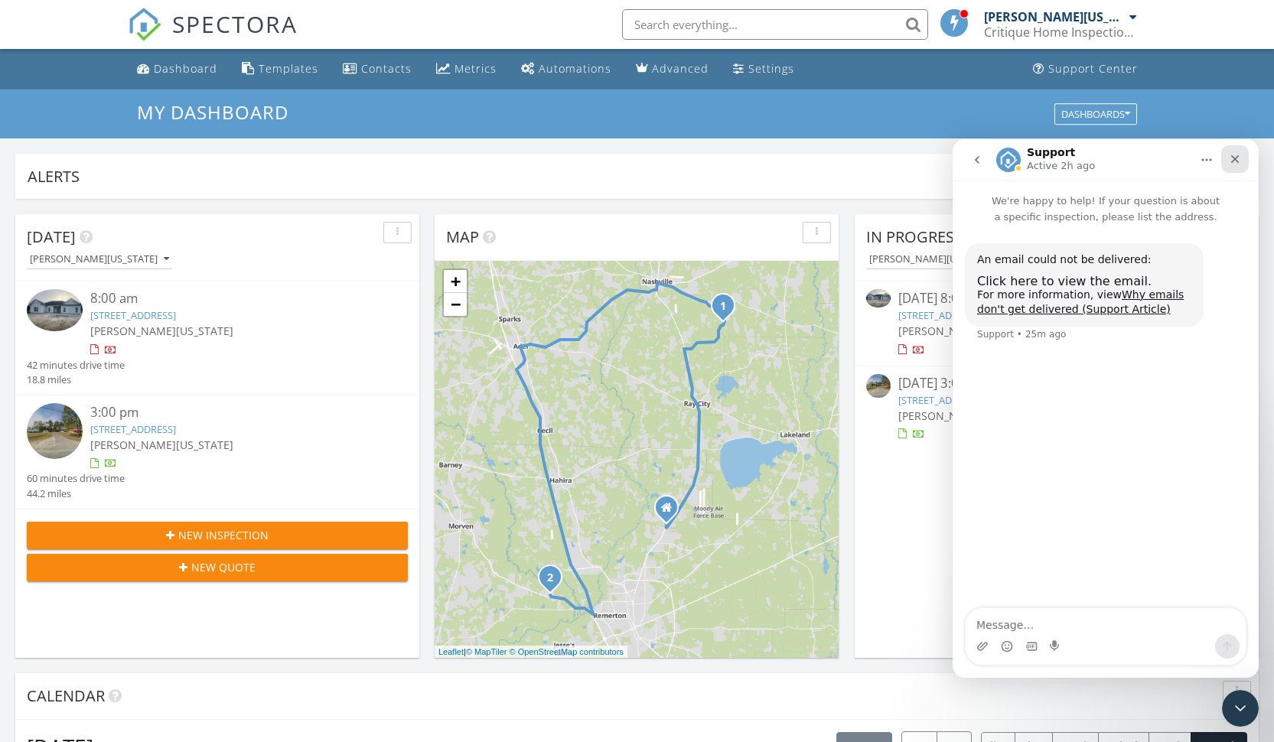
click at [1236, 158] on icon "Close" at bounding box center [1235, 159] width 8 height 8
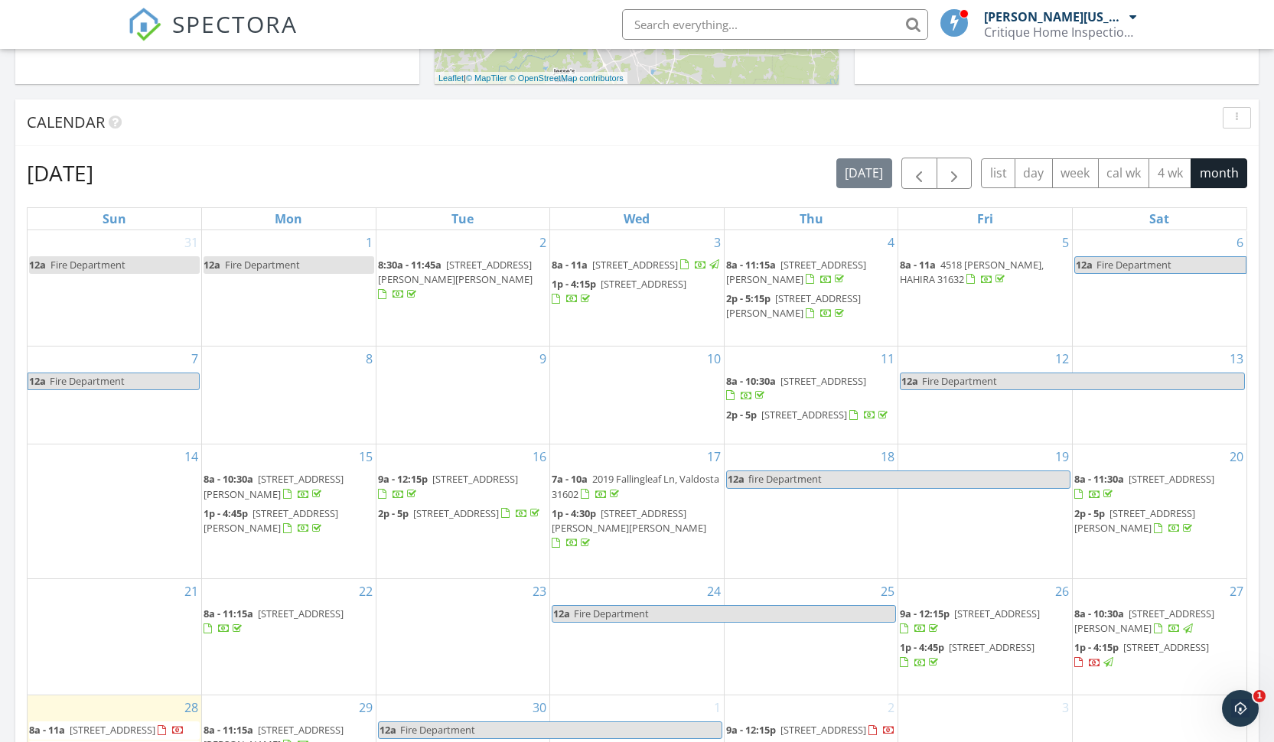
scroll to position [686, 0]
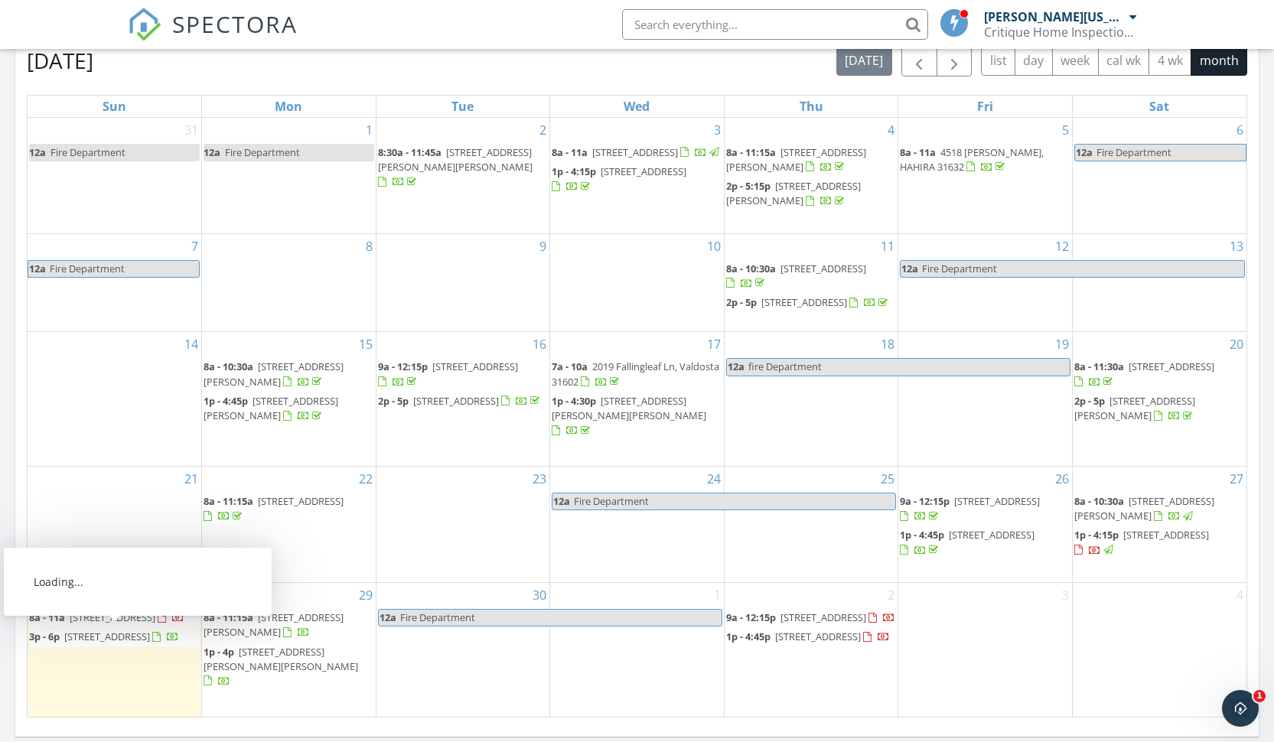
click at [121, 624] on span "[STREET_ADDRESS]" at bounding box center [113, 618] width 86 height 14
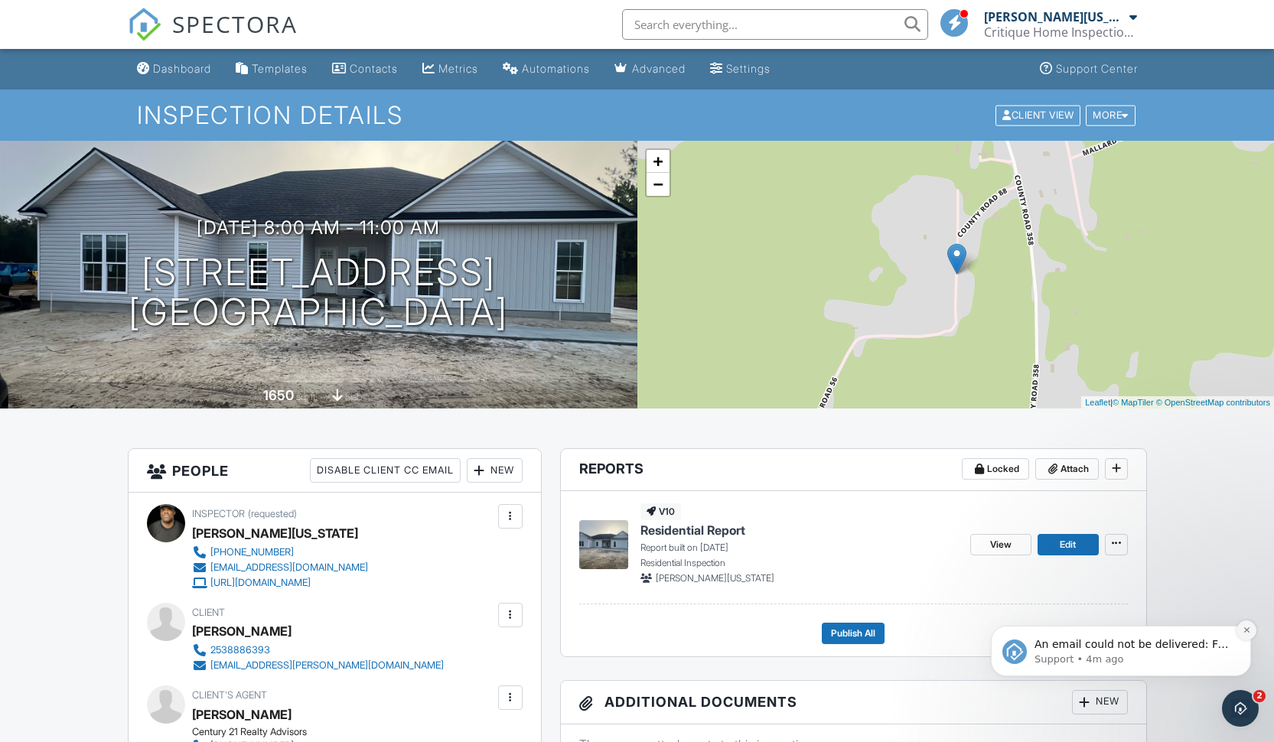
click at [1249, 633] on icon "Dismiss notification" at bounding box center [1247, 630] width 8 height 8
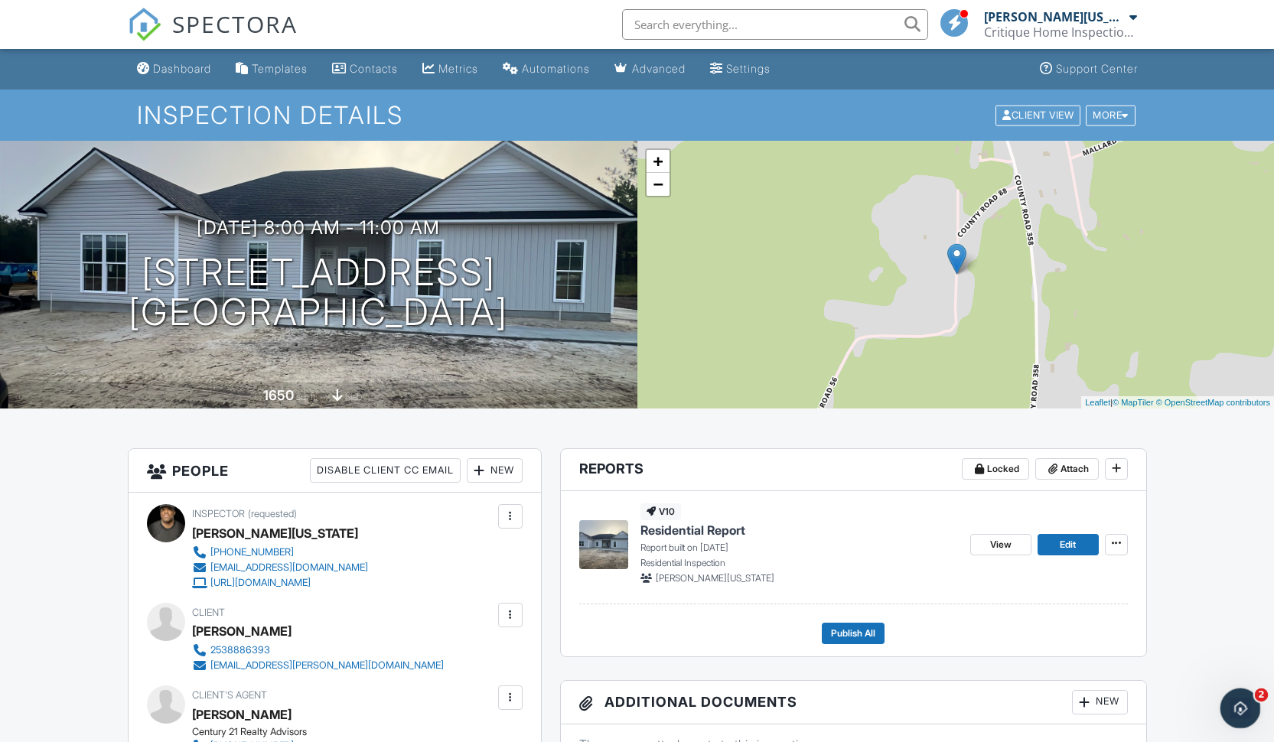
click at [1243, 710] on icon "Open Intercom Messenger" at bounding box center [1238, 706] width 25 height 25
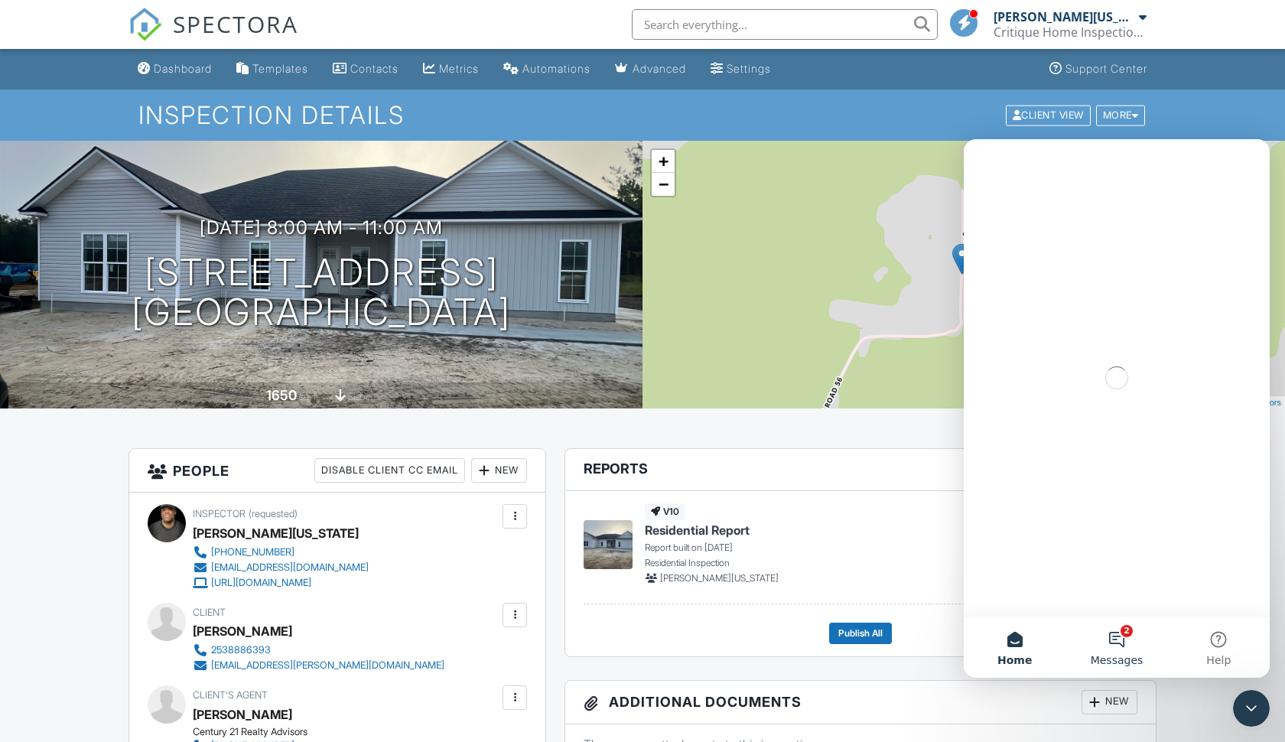
click at [1119, 633] on button "2 Messages" at bounding box center [1117, 647] width 102 height 61
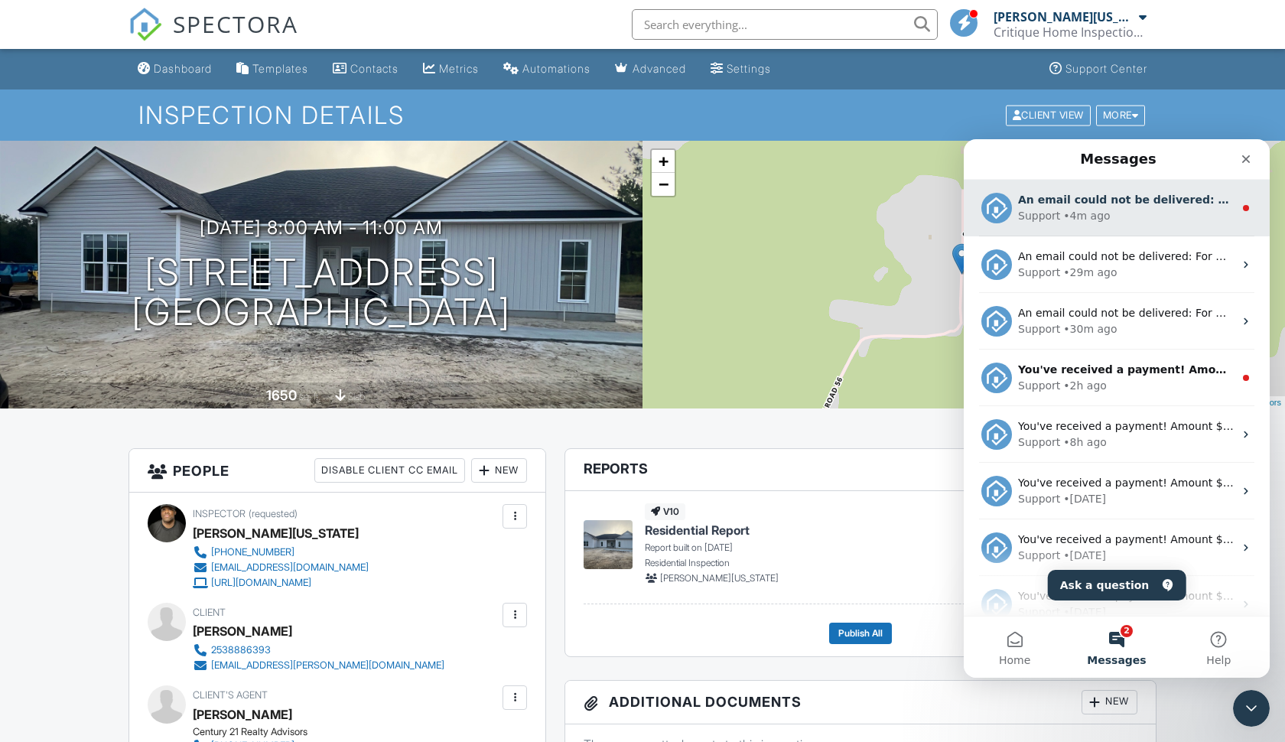
click at [1138, 218] on div "Support • 4m ago" at bounding box center [1126, 216] width 216 height 16
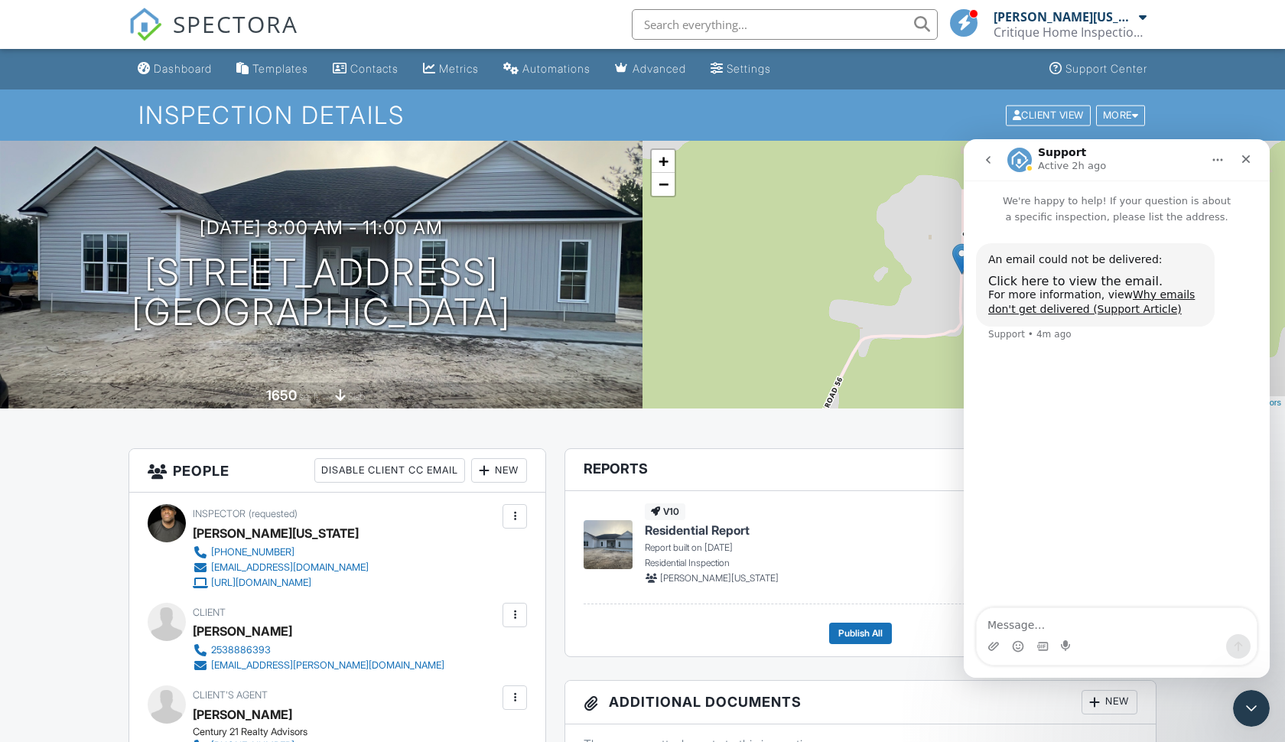
click at [990, 156] on icon "go back" at bounding box center [988, 160] width 12 height 12
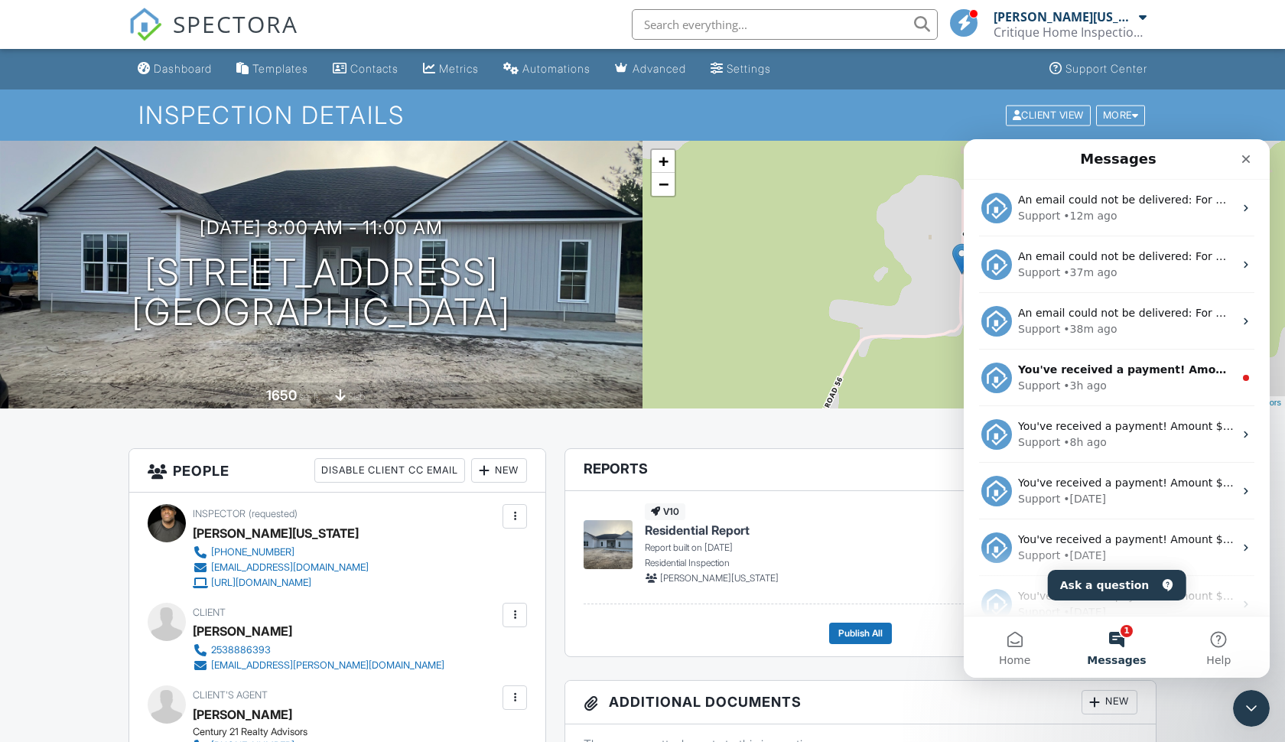
click at [1116, 634] on button "1 Messages" at bounding box center [1117, 647] width 102 height 61
click at [1251, 165] on icon "Close" at bounding box center [1246, 159] width 12 height 12
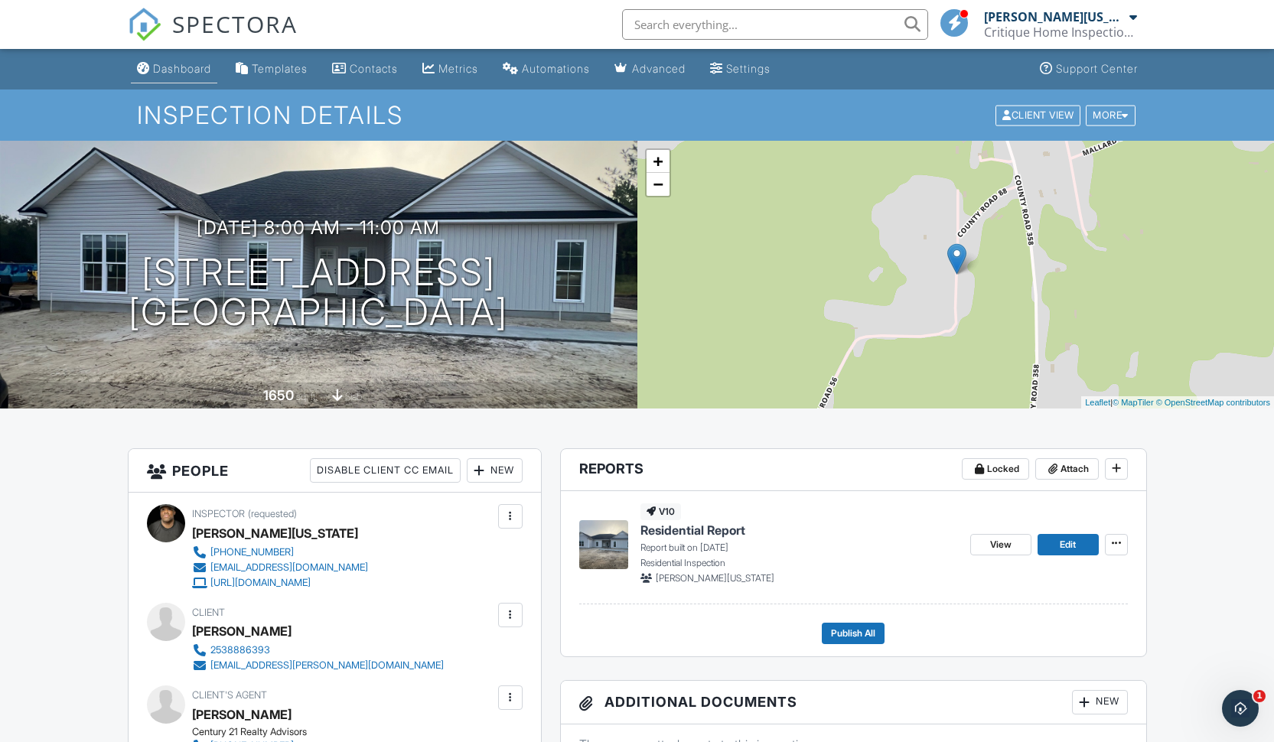
click at [211, 71] on div "Dashboard" at bounding box center [182, 68] width 58 height 13
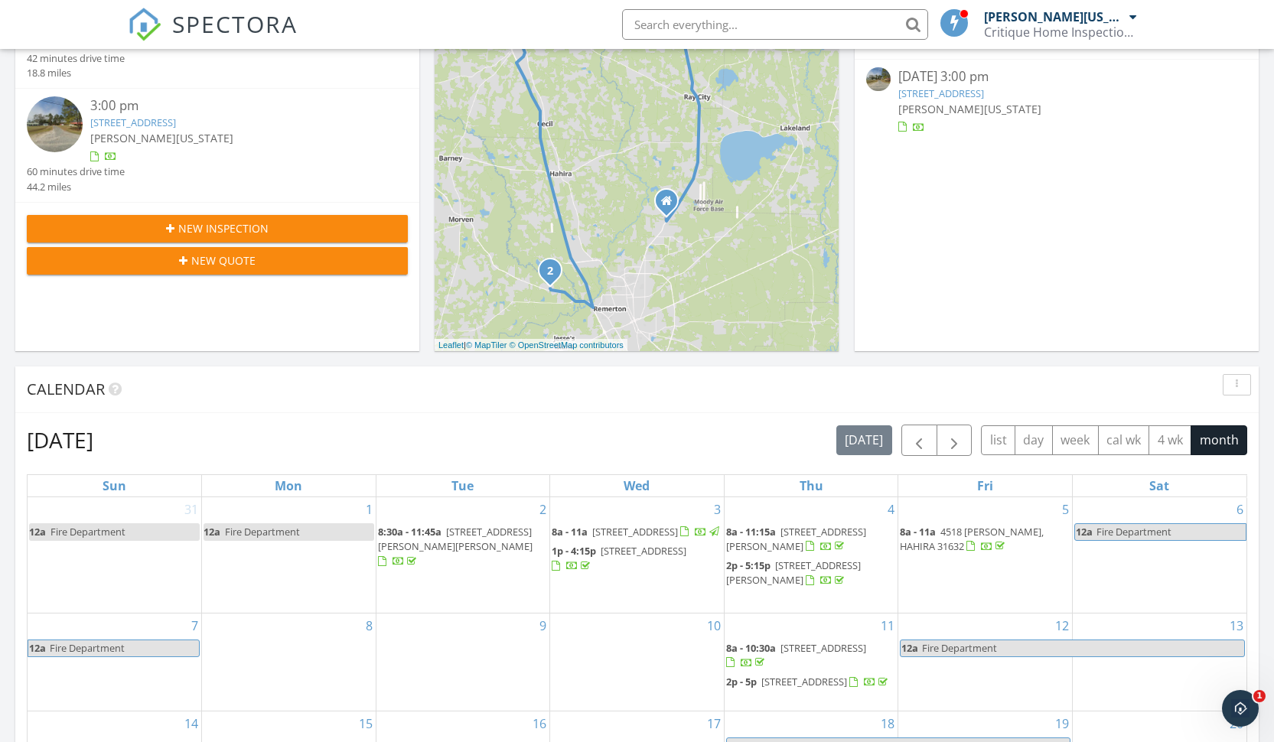
scroll to position [889, 0]
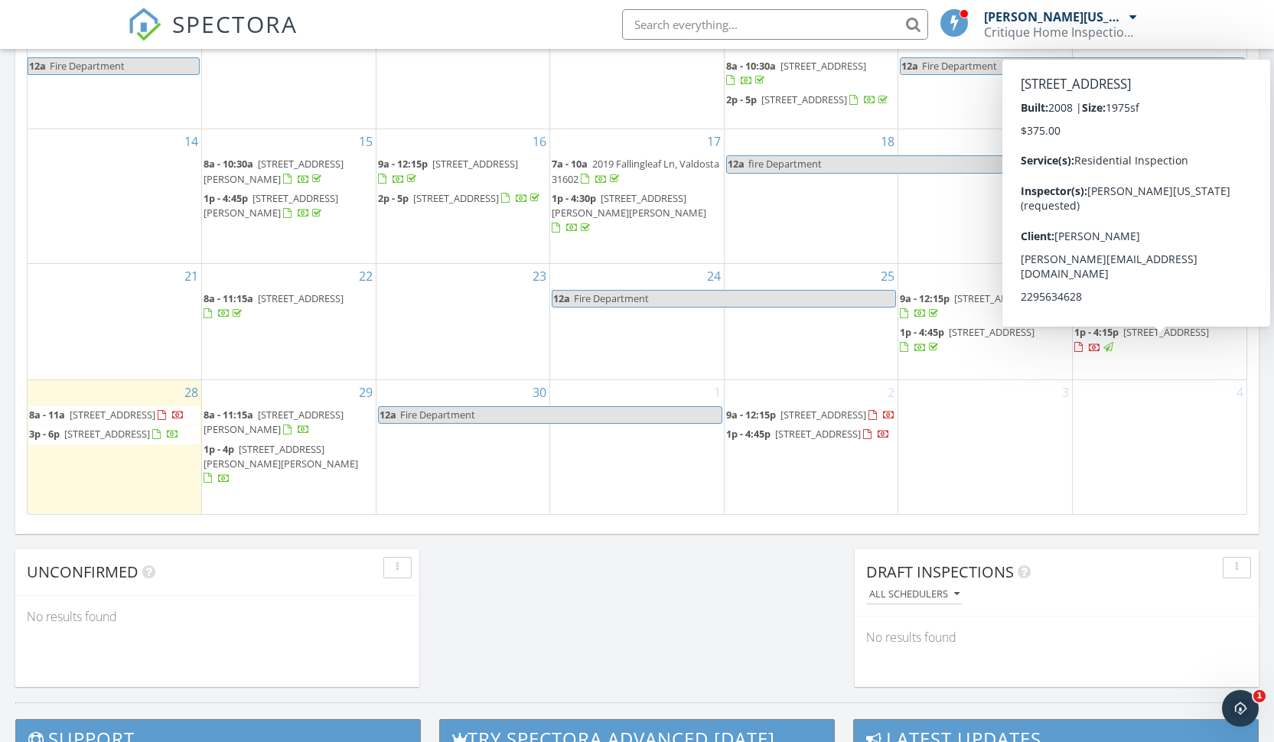
click at [1146, 339] on span "[STREET_ADDRESS]" at bounding box center [1166, 332] width 86 height 14
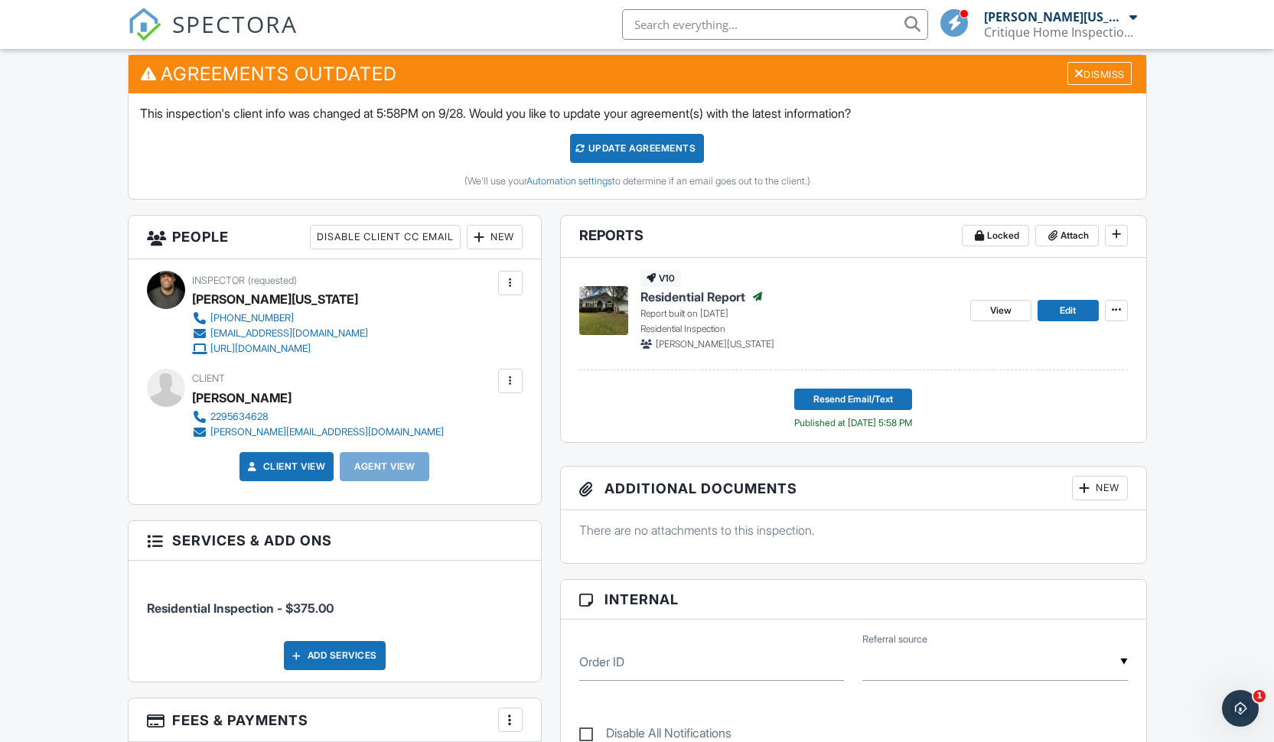
click at [503, 381] on div at bounding box center [510, 380] width 15 height 15
click at [450, 421] on li "Edit" at bounding box center [428, 428] width 171 height 38
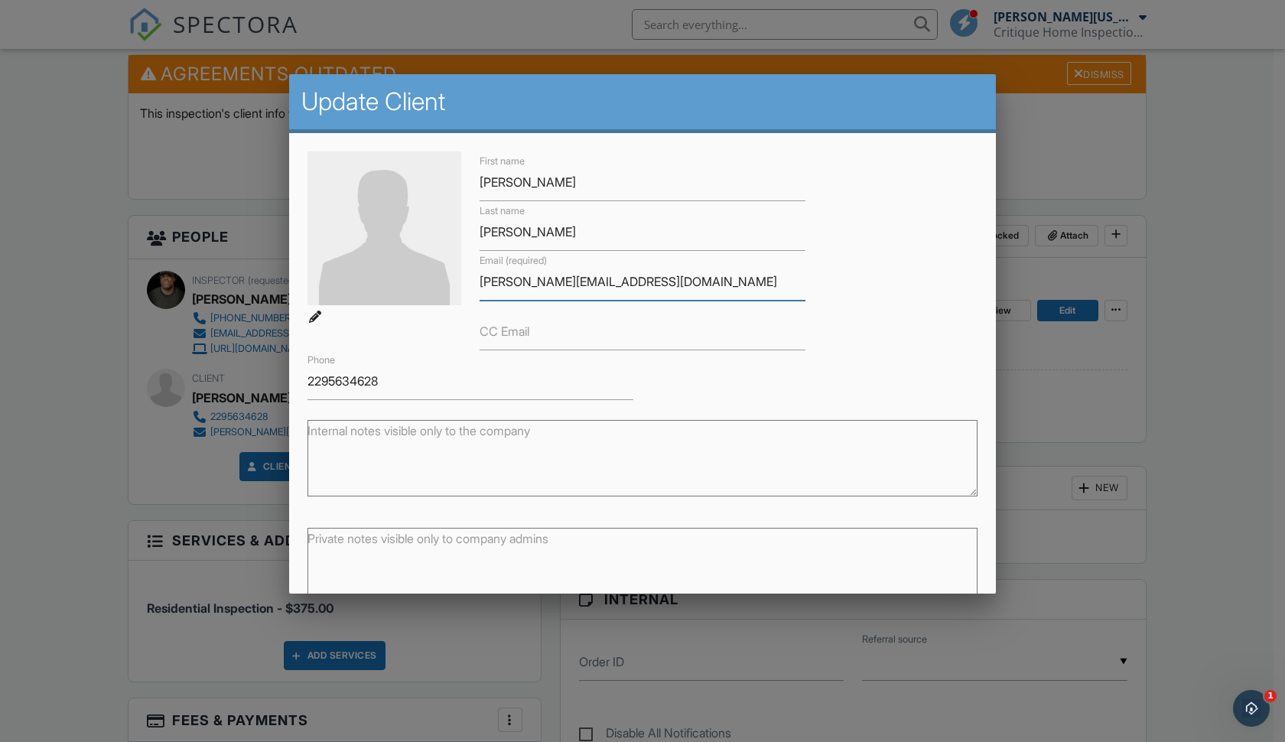
type input "Earl@southernenvironmental.com"
click at [1193, 129] on div at bounding box center [642, 387] width 1285 height 928
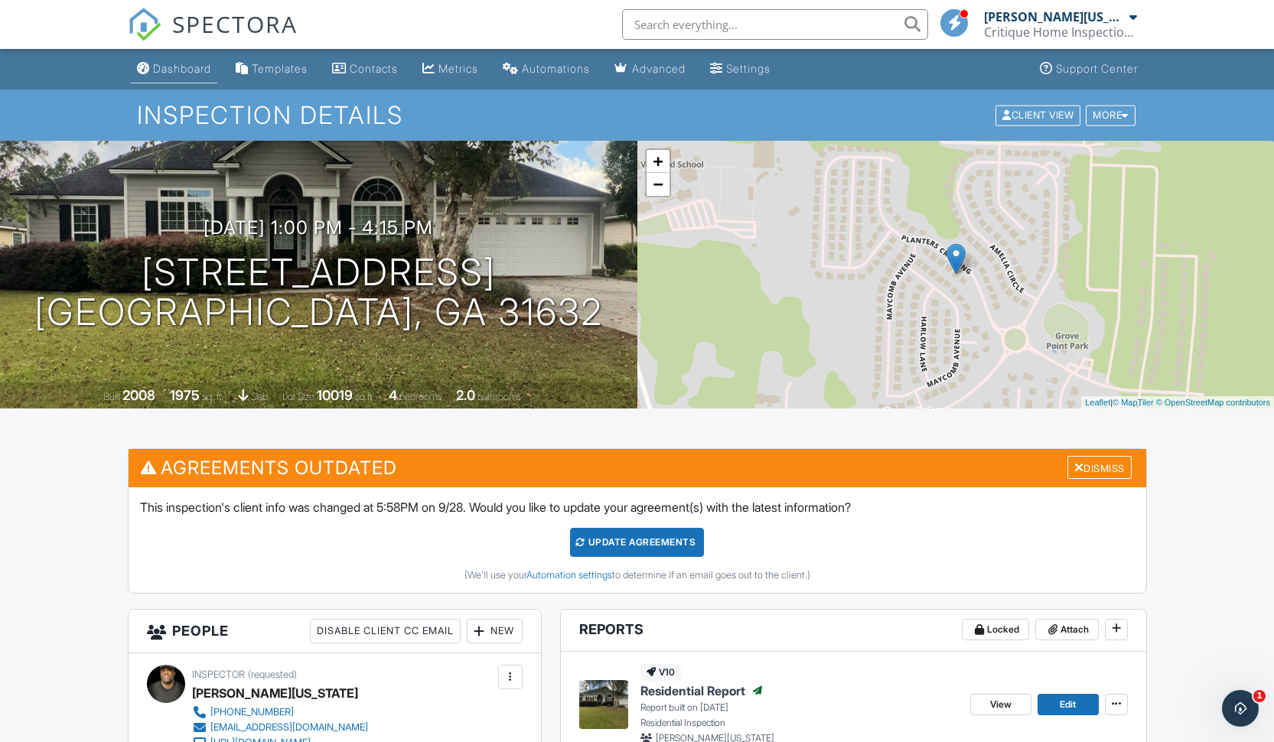
click at [191, 68] on div "Dashboard" at bounding box center [182, 68] width 58 height 13
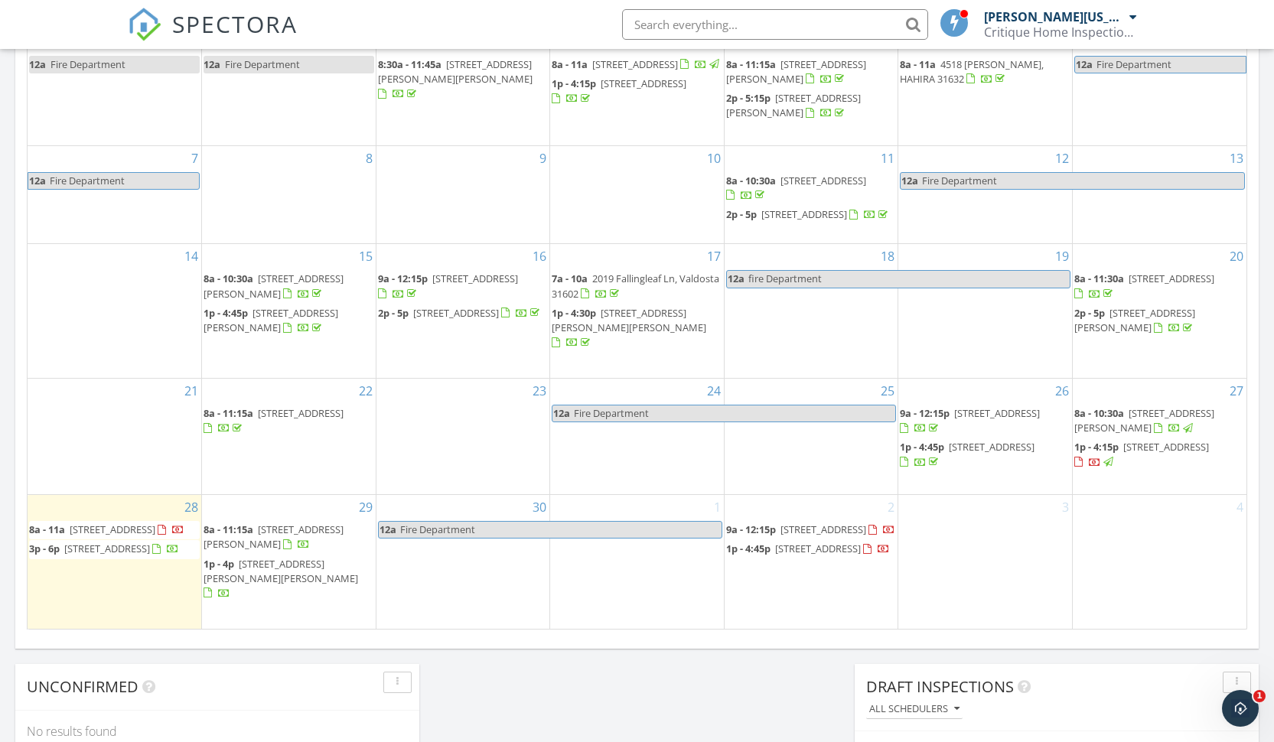
scroll to position [888, 0]
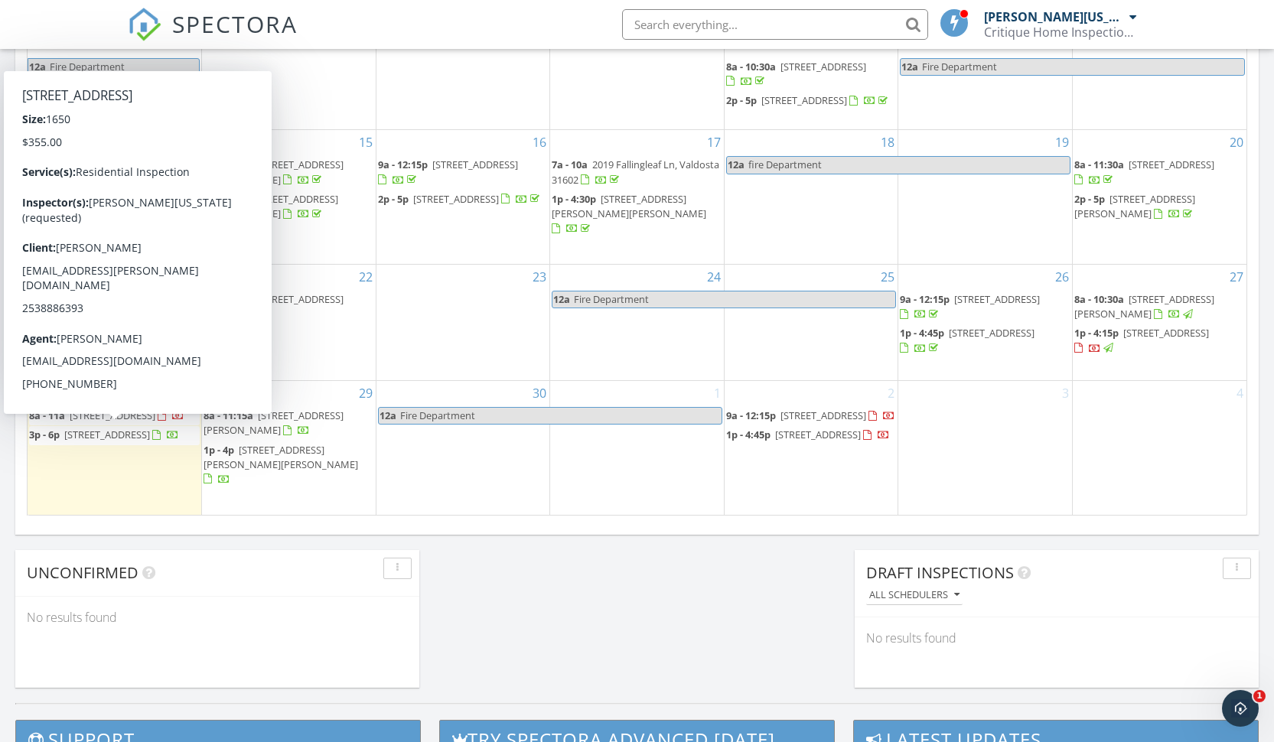
click at [155, 422] on span "[STREET_ADDRESS]" at bounding box center [113, 416] width 86 height 14
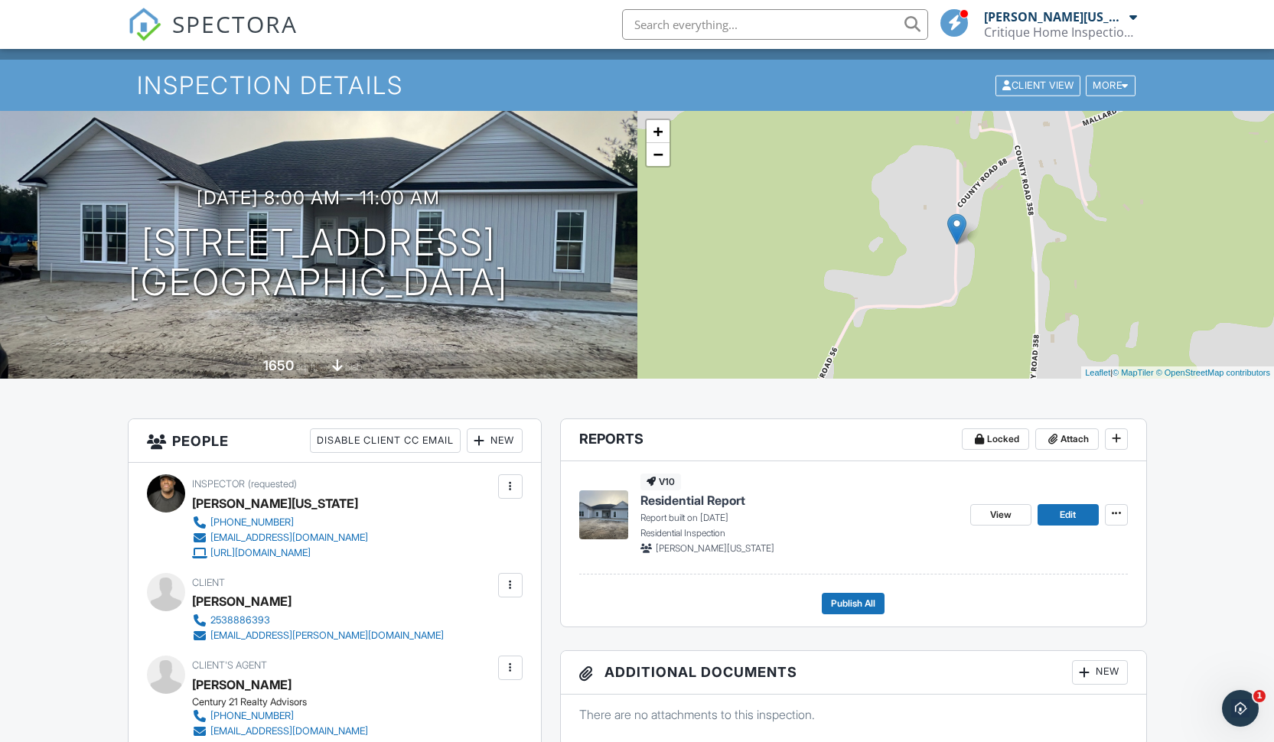
scroll to position [51, 0]
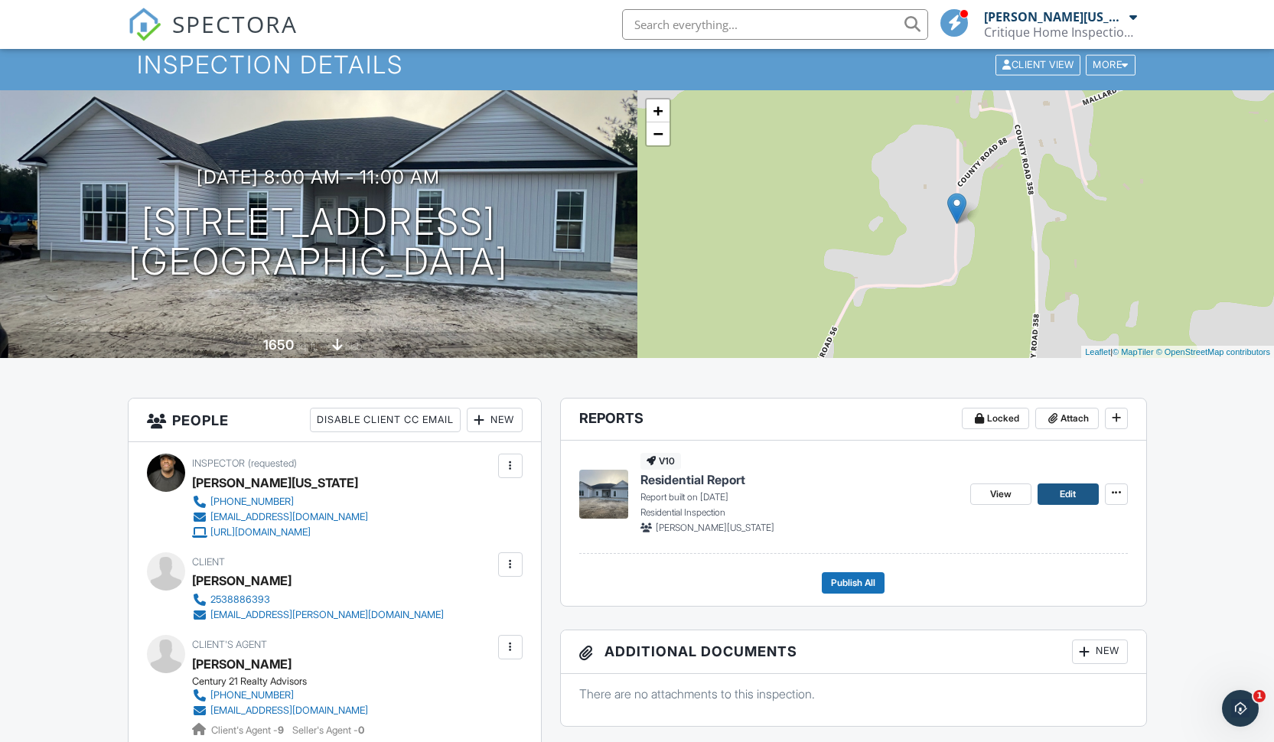
click at [1061, 490] on span "Edit" at bounding box center [1068, 494] width 16 height 15
